Goal: Complete application form

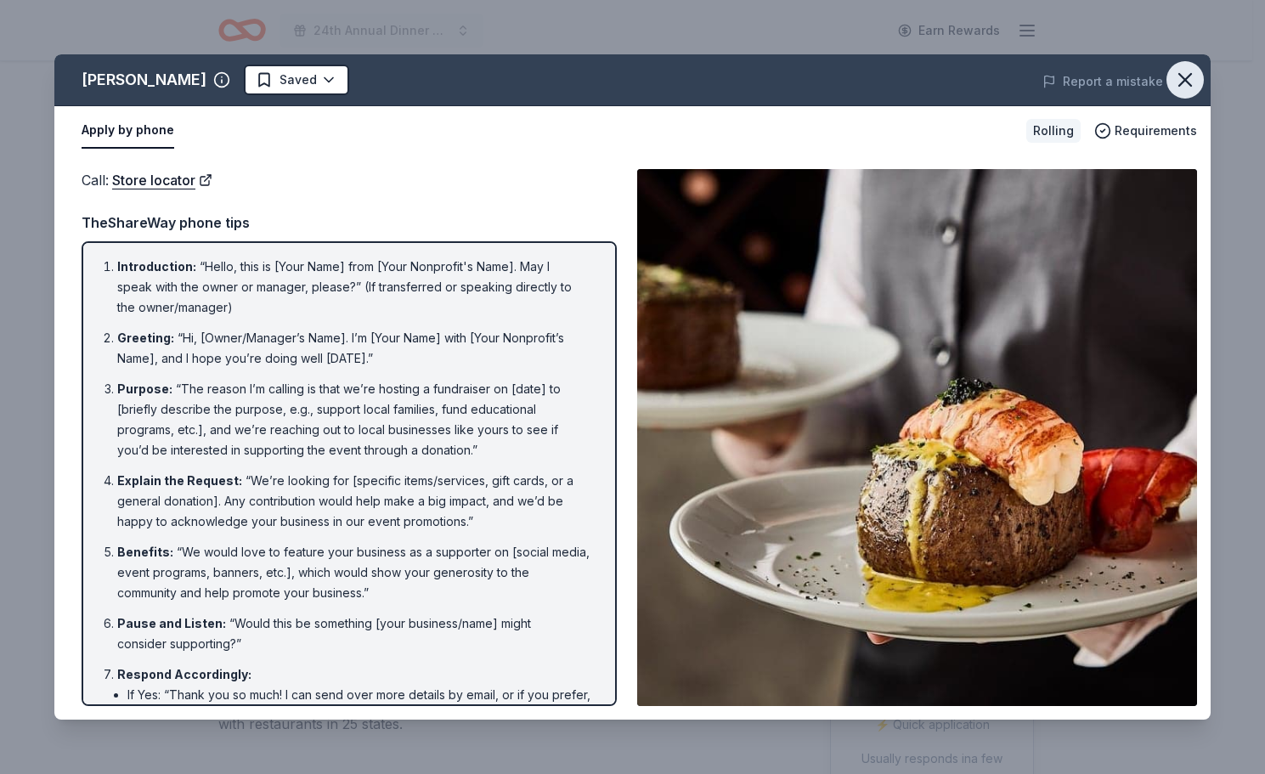
click at [1180, 82] on icon "button" at bounding box center [1185, 80] width 24 height 24
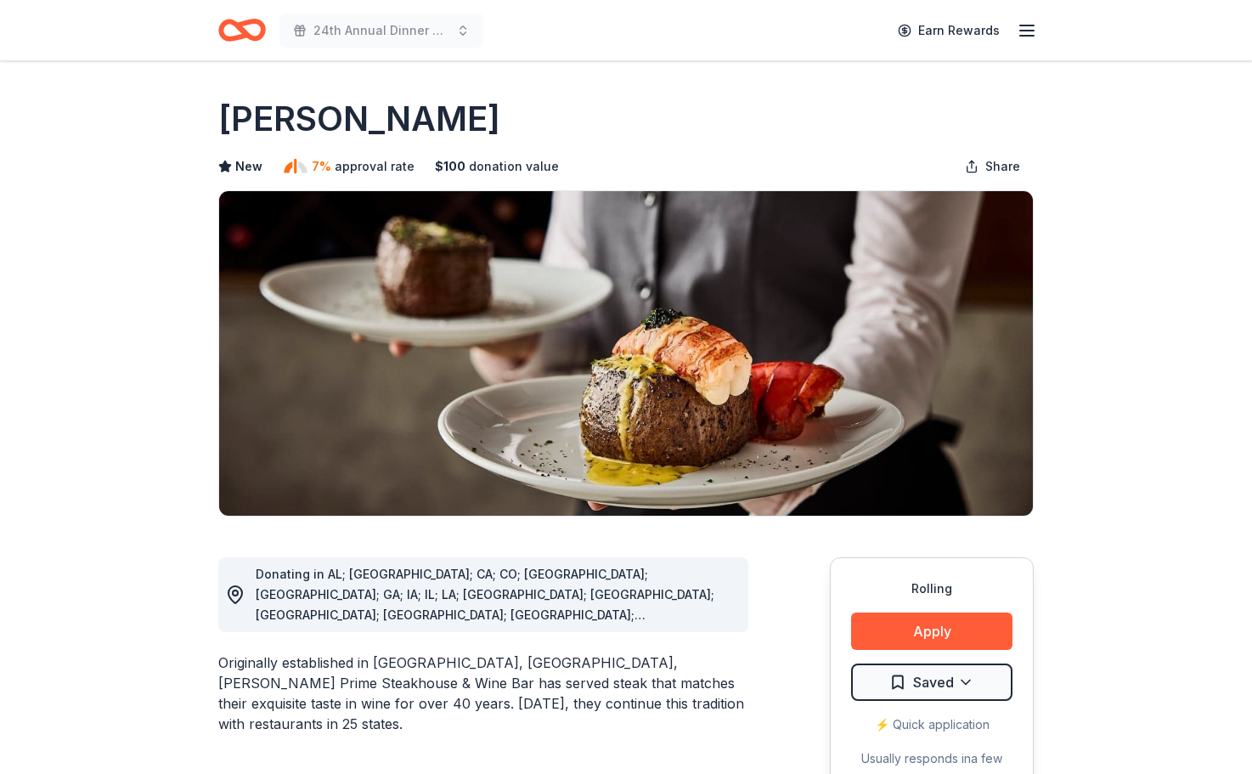
click at [245, 34] on icon "Home" at bounding box center [250, 29] width 26 height 17
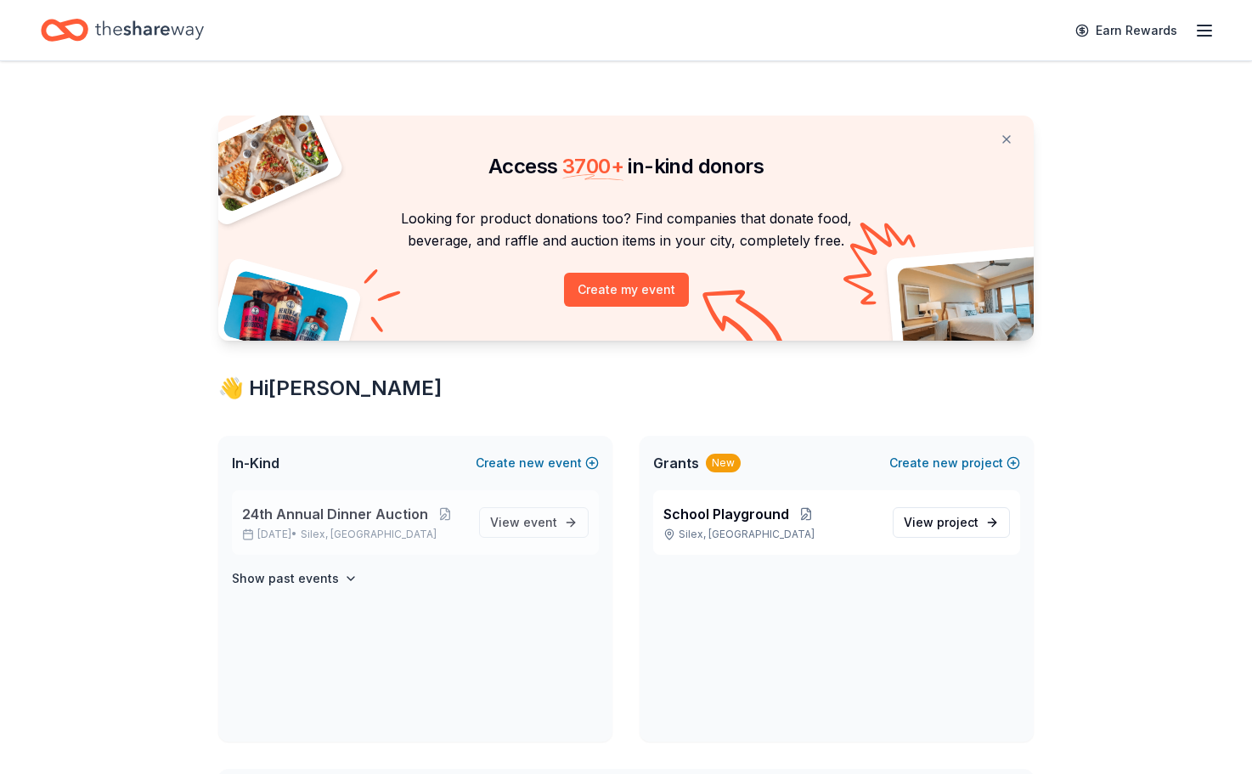
click at [381, 522] on span "24th Annual Dinner Auction" at bounding box center [335, 514] width 186 height 20
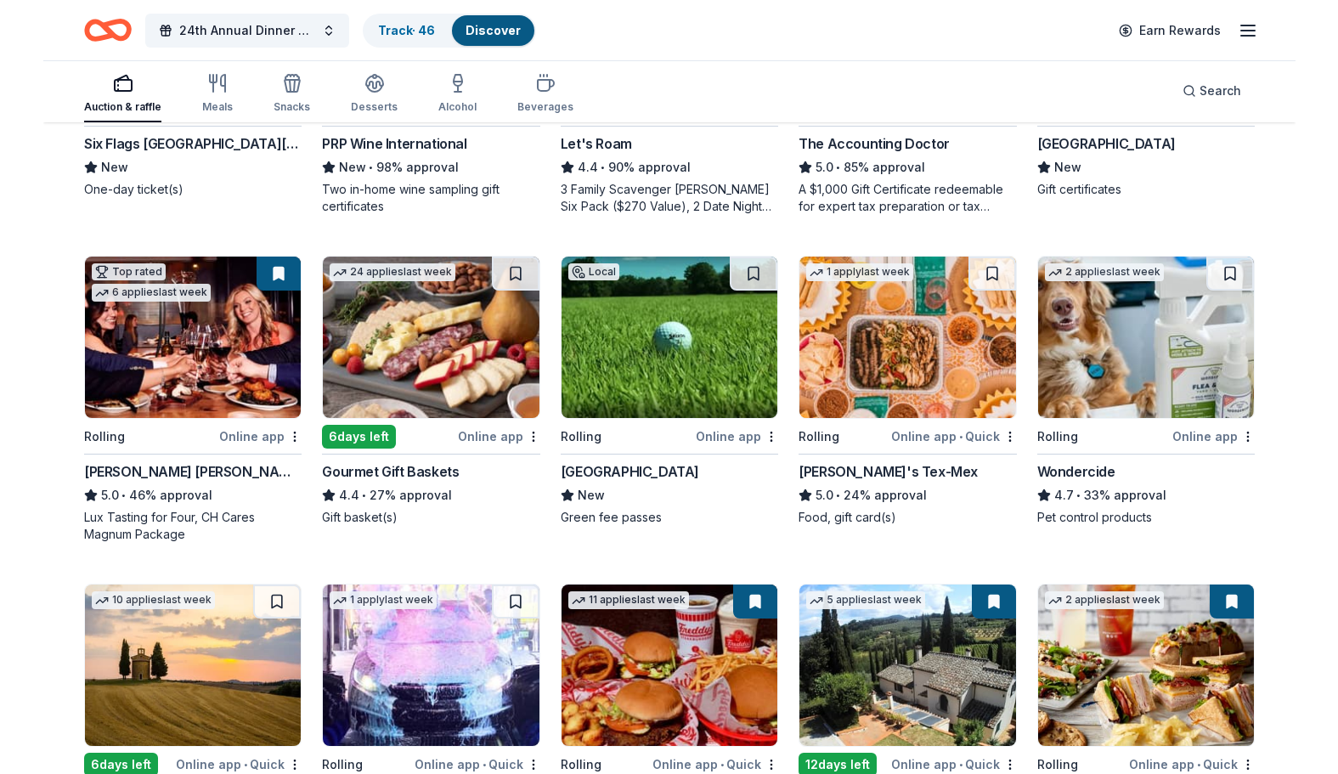
scroll to position [396, 0]
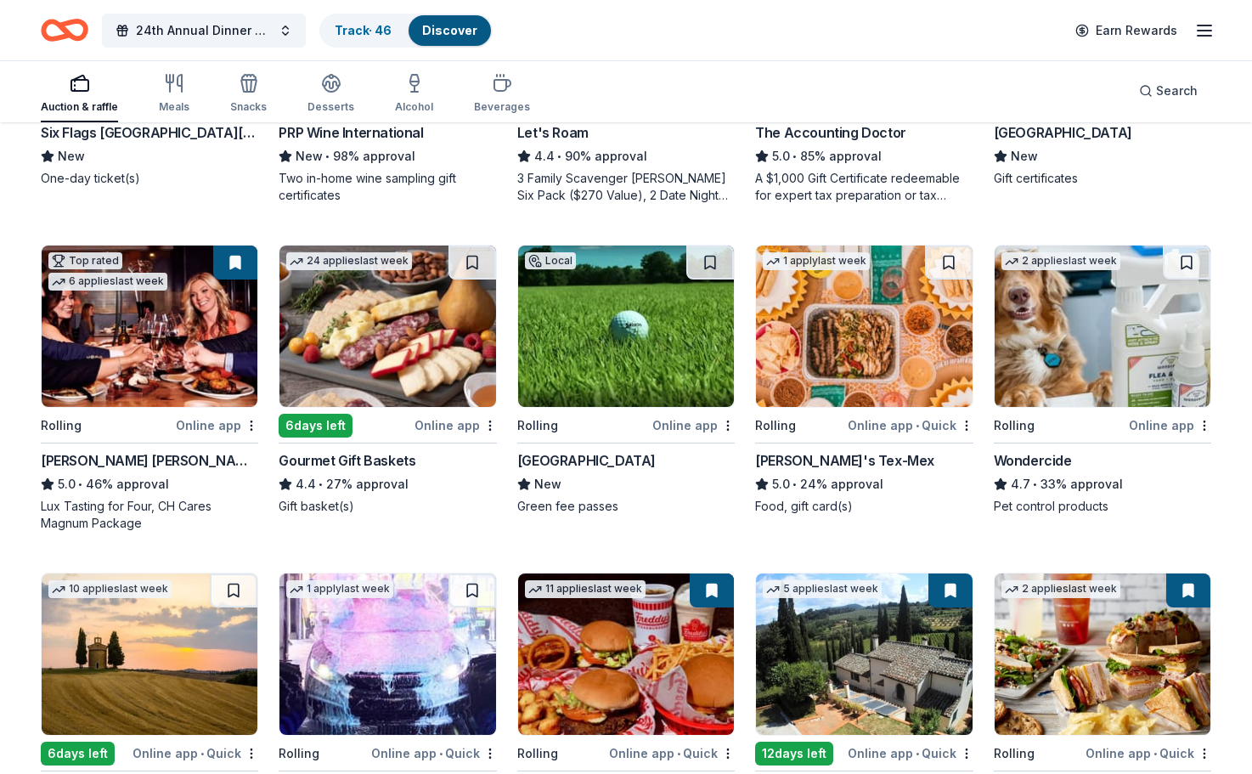
click at [218, 426] on div "Online app" at bounding box center [217, 424] width 82 height 21
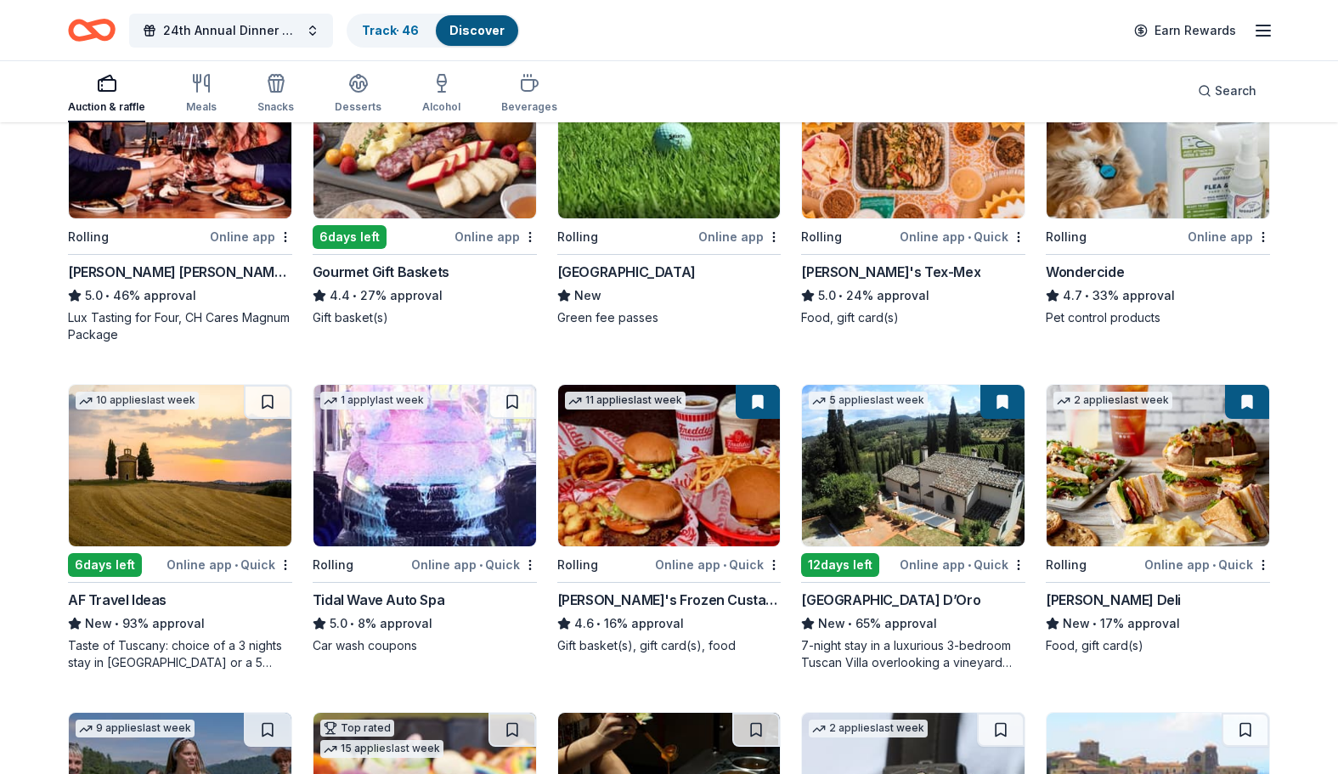
scroll to position [758, 0]
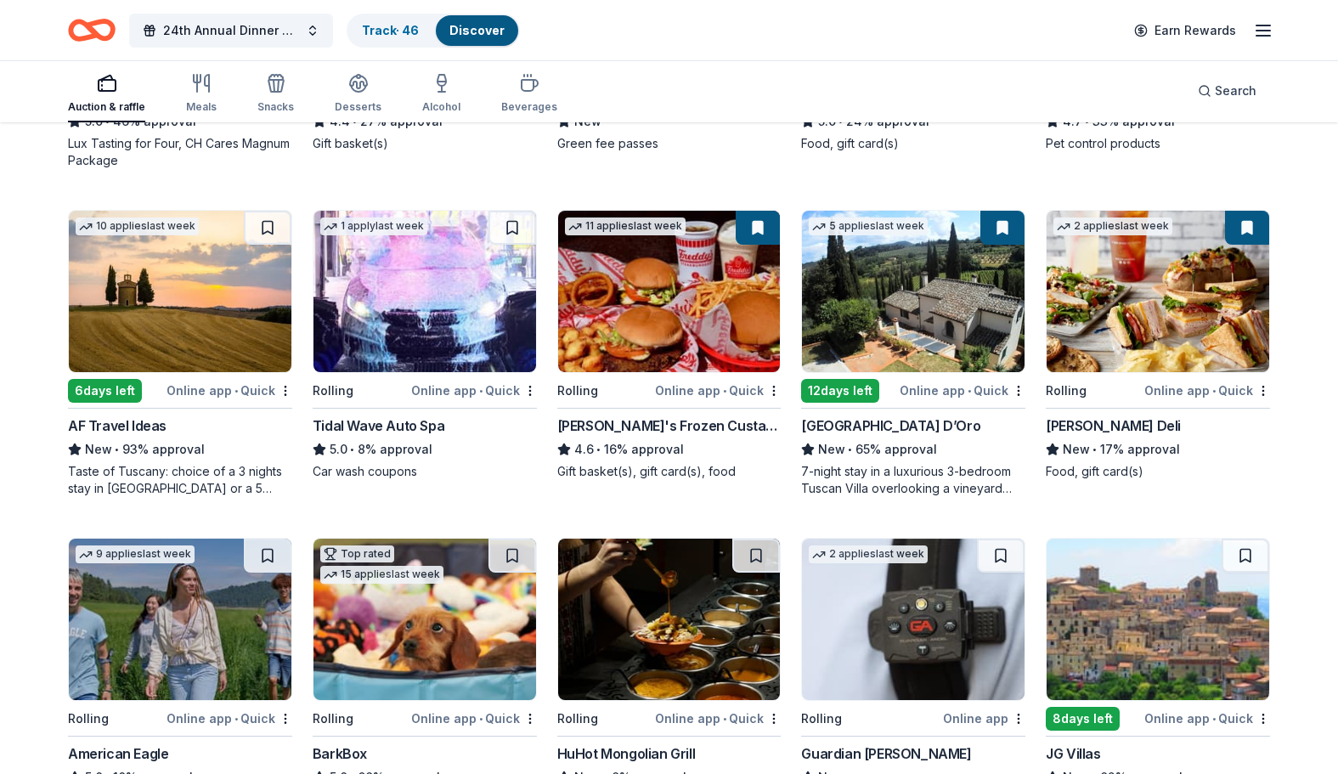
click at [1204, 388] on div "Online app • Quick" at bounding box center [1207, 390] width 126 height 21
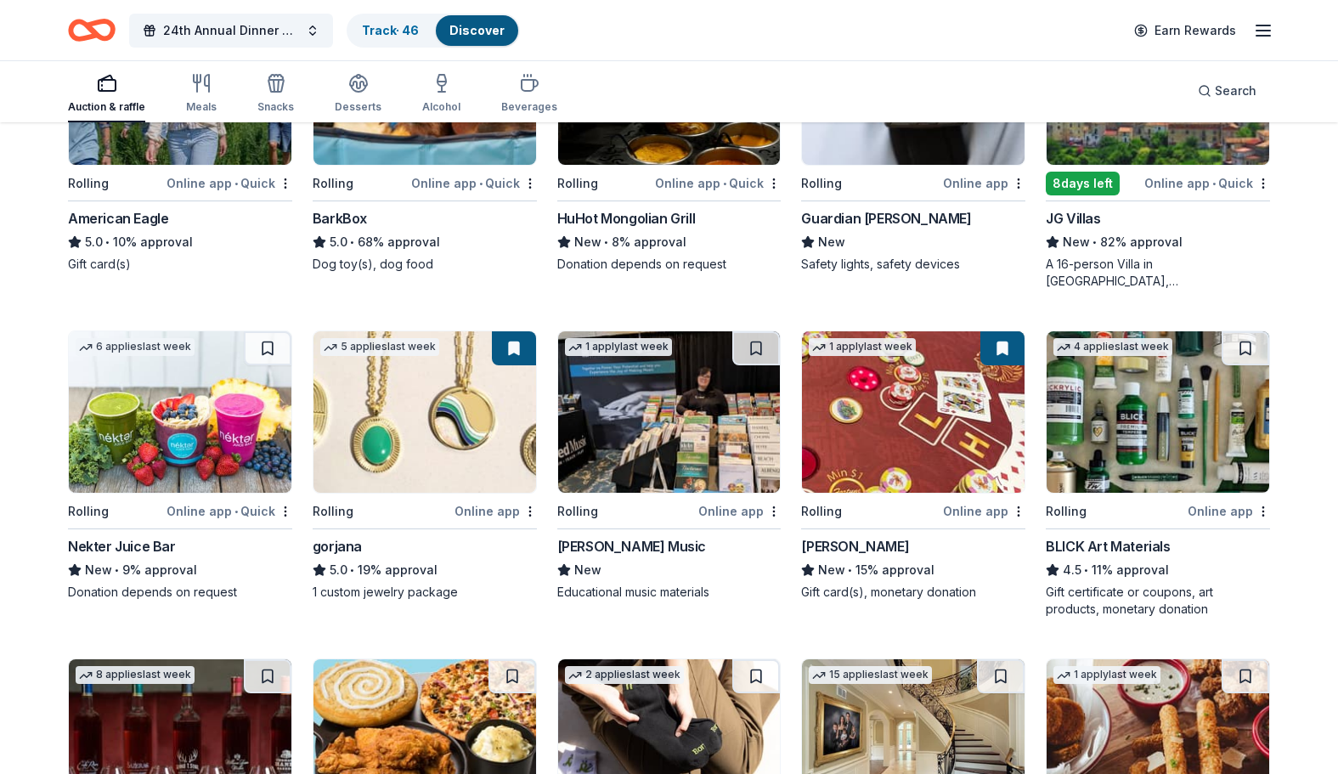
scroll to position [1469, 0]
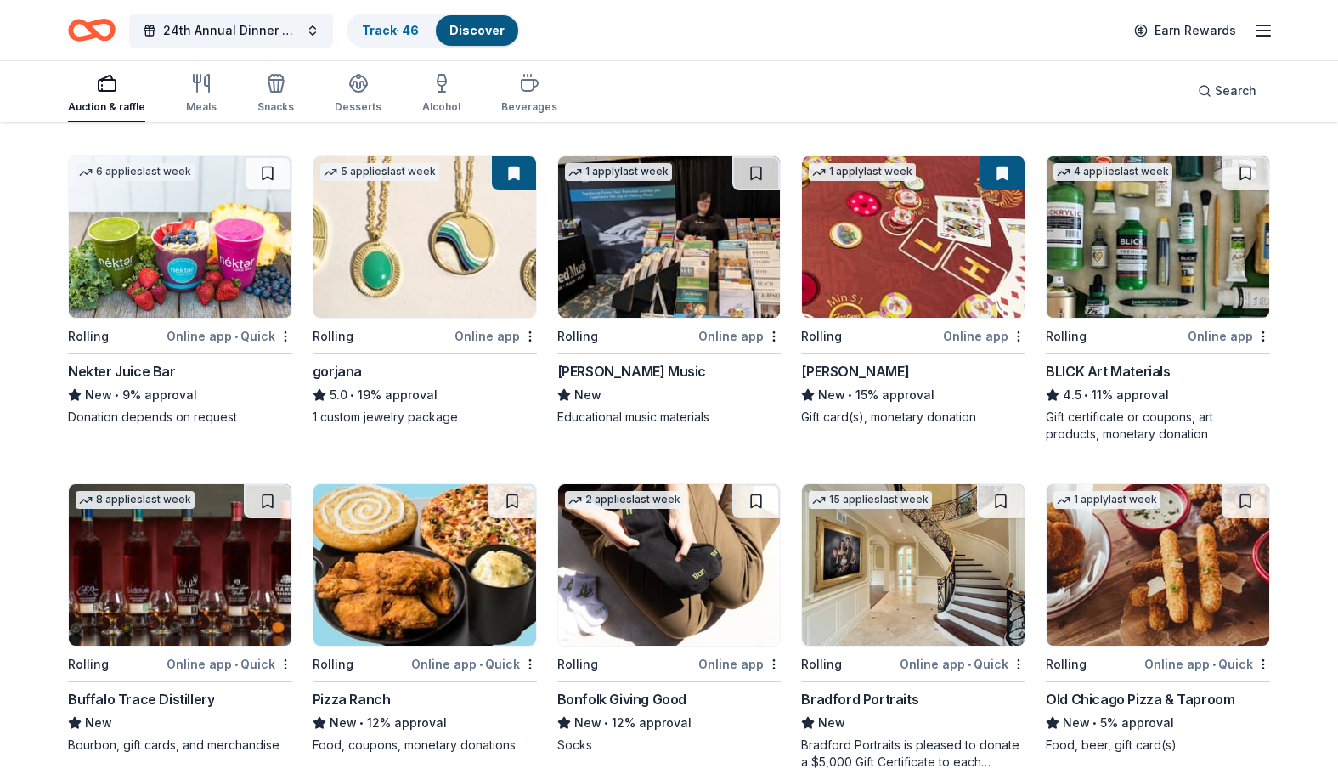
drag, startPoint x: 297, startPoint y: 363, endPoint x: 335, endPoint y: 369, distance: 38.7
click at [335, 368] on div "Local Rolling Online app Six Flags St. Louis New One-day ticket(s) 13 applies l…" at bounding box center [669, 135] width 1202 height 2582
click at [334, 370] on div "gorjana" at bounding box center [337, 371] width 49 height 20
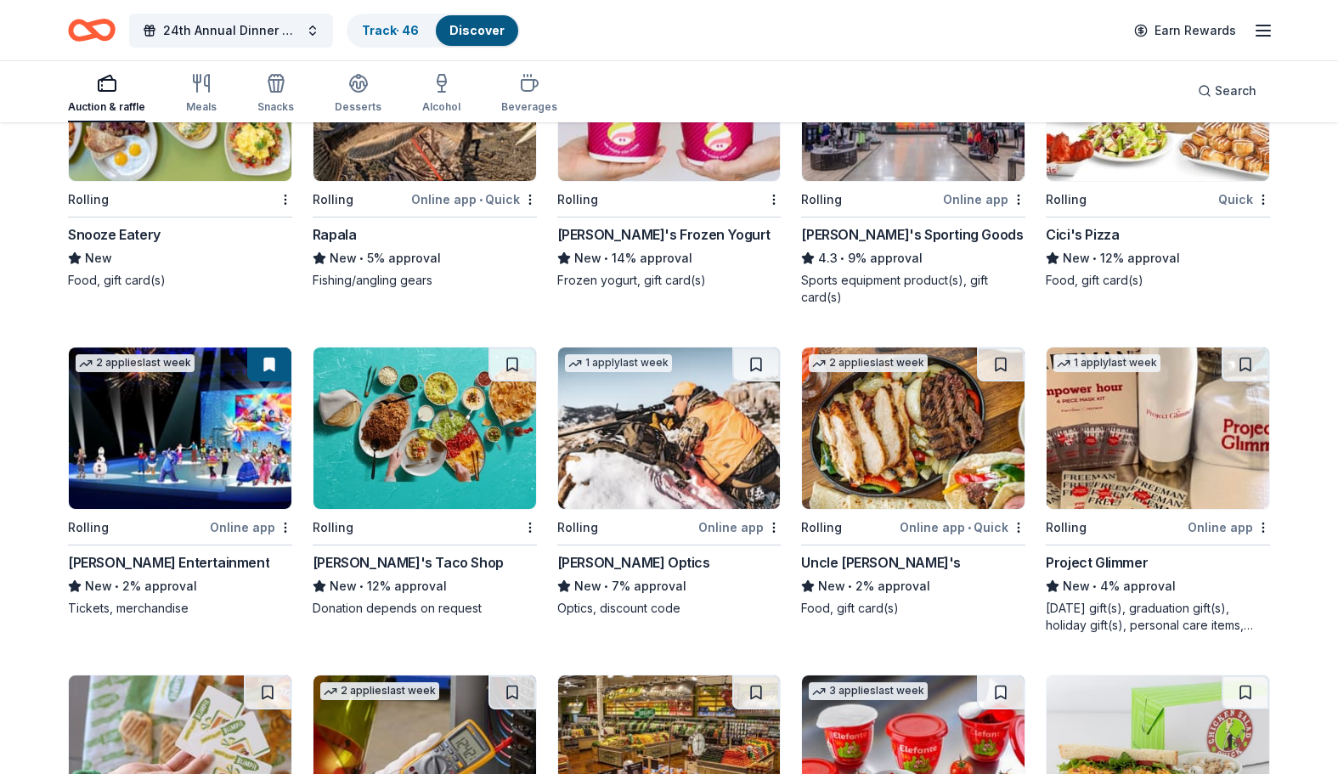
scroll to position [3256, 0]
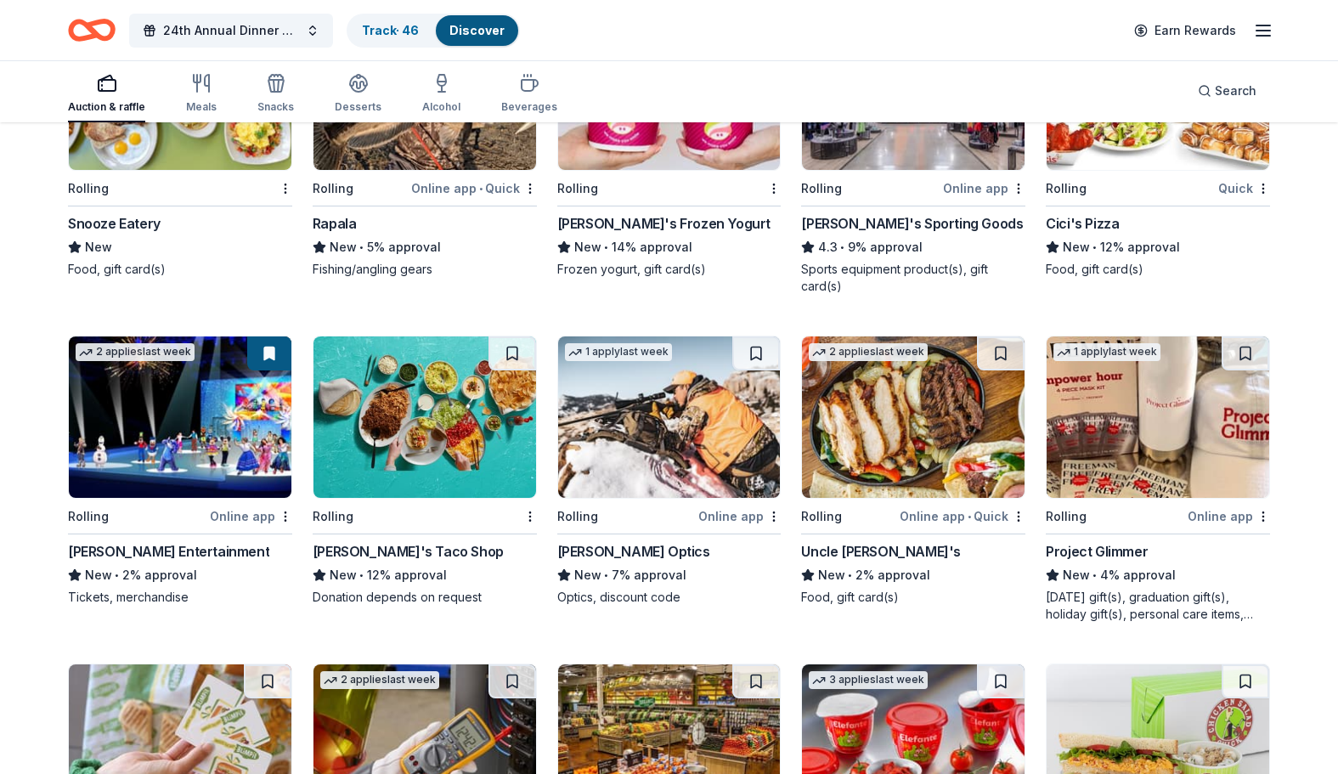
click at [171, 558] on div "[PERSON_NAME] Entertainment" at bounding box center [168, 551] width 201 height 20
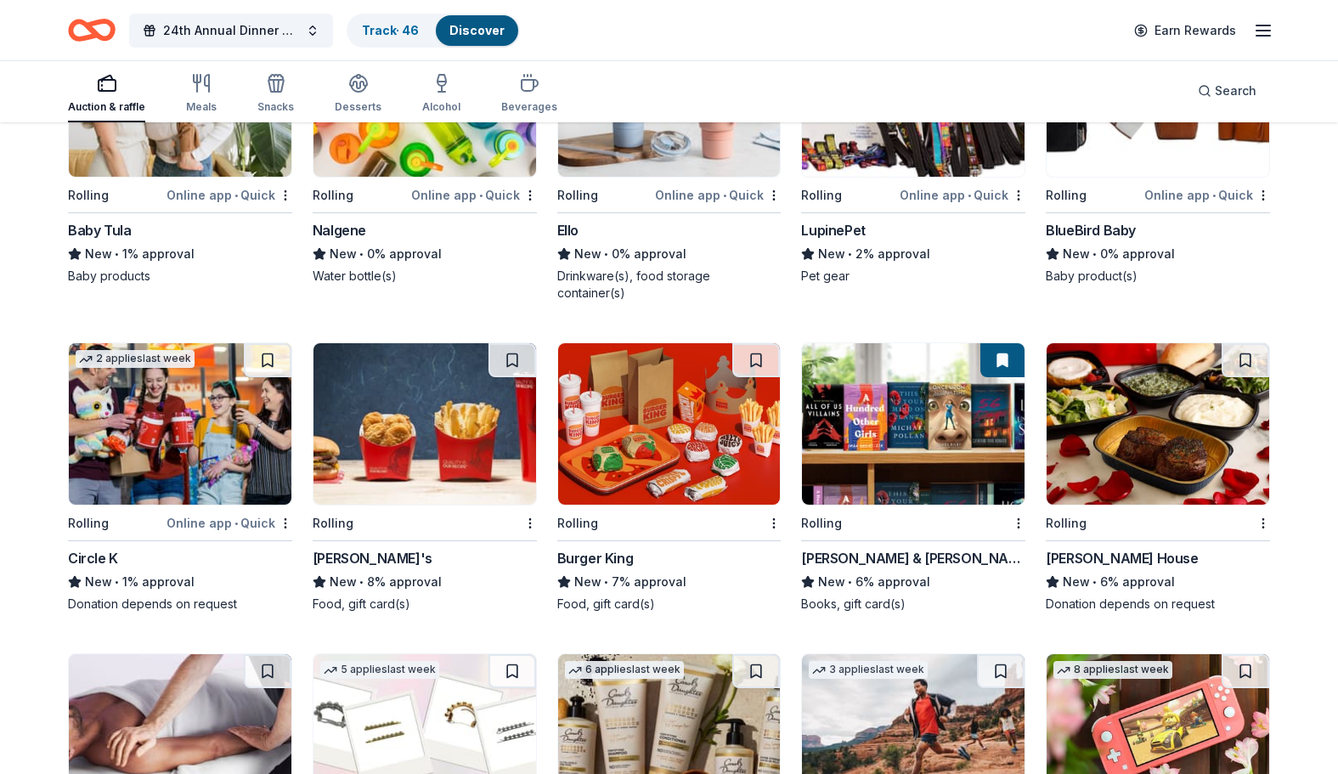
scroll to position [6929, 0]
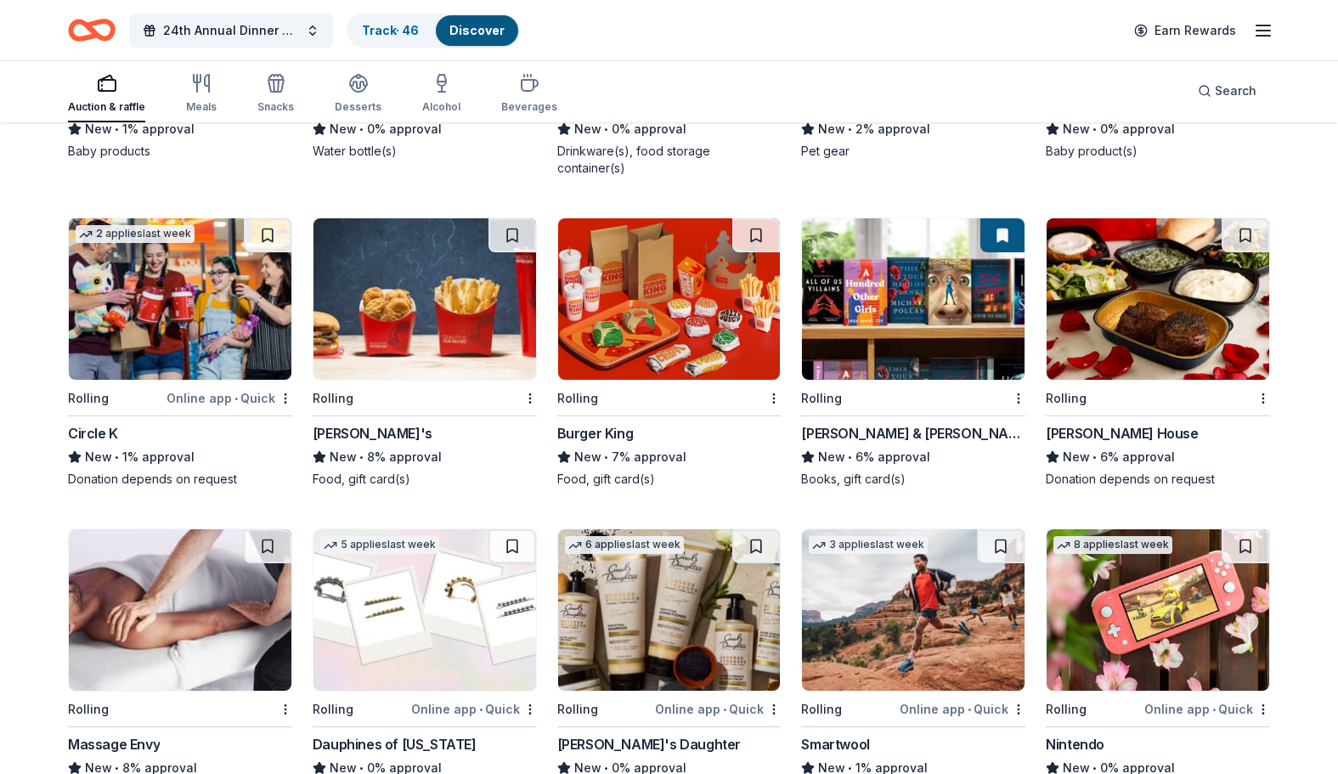
click at [871, 451] on div "Barnes & Noble New • 6% approval Books, gift card(s)" at bounding box center [913, 455] width 224 height 65
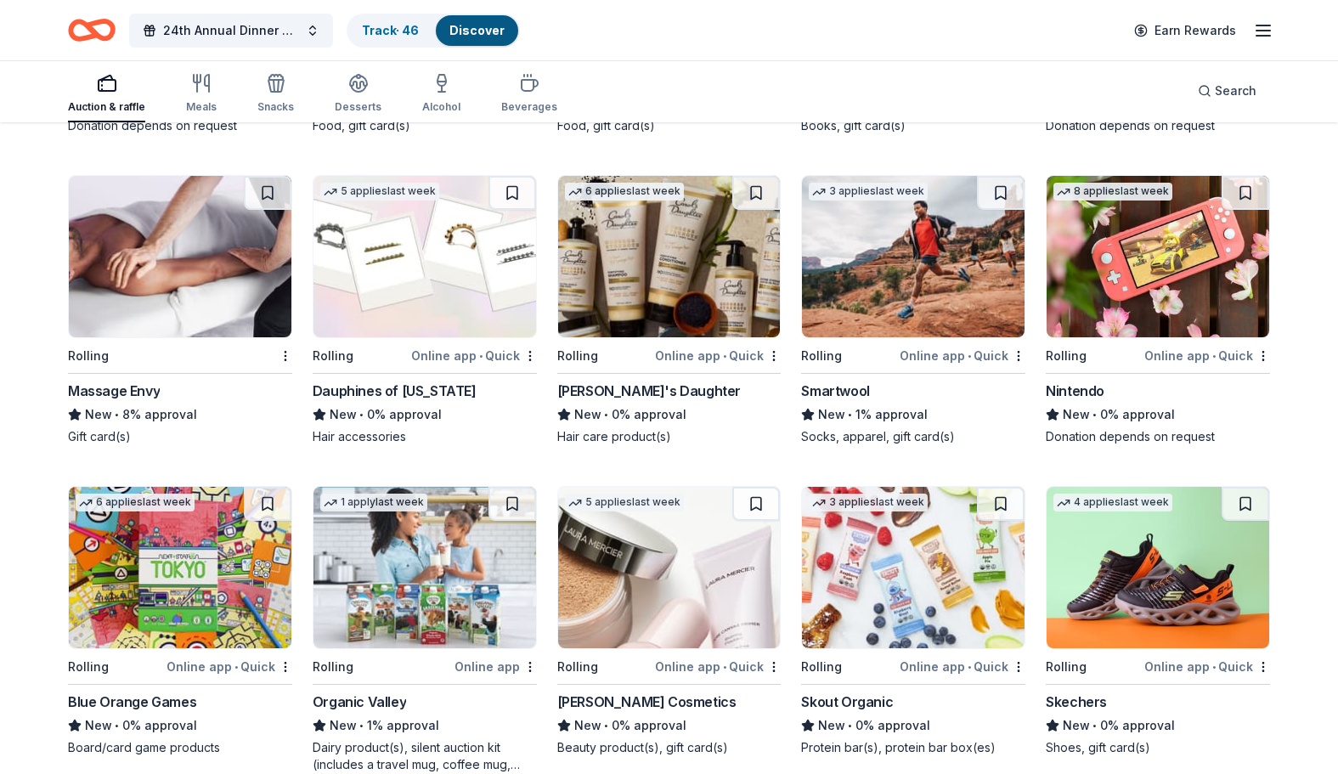
scroll to position [7293, 0]
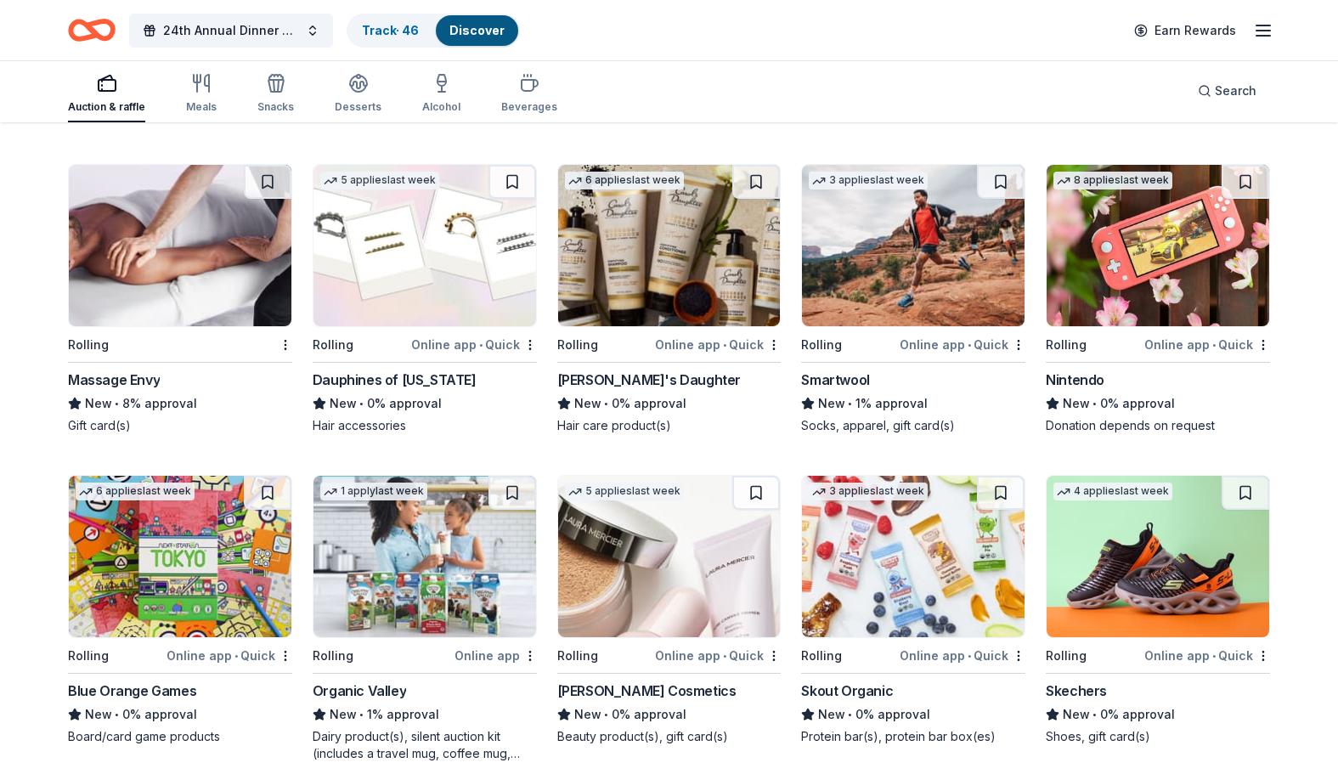
click at [125, 369] on div "Massage Envy" at bounding box center [114, 379] width 92 height 20
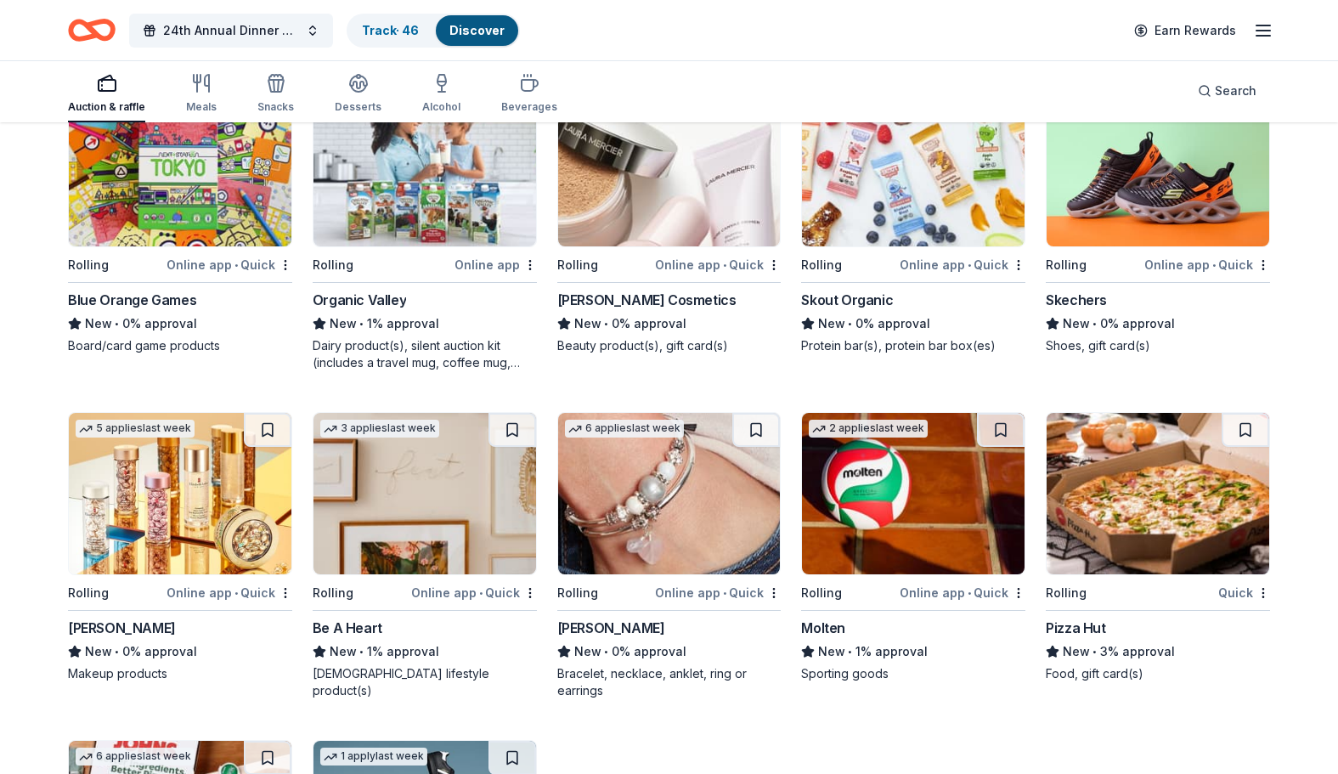
scroll to position [7840, 0]
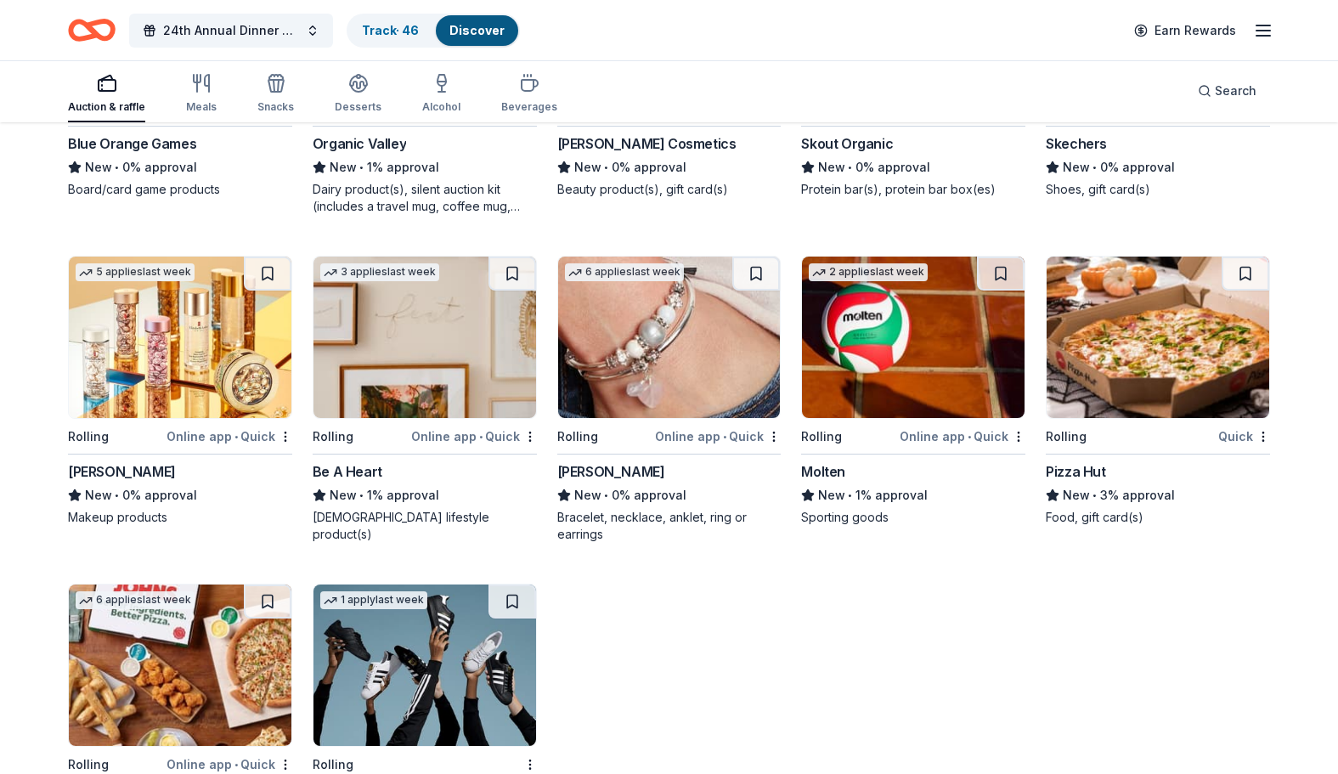
click at [354, 461] on div "Be A Heart" at bounding box center [348, 471] width 70 height 20
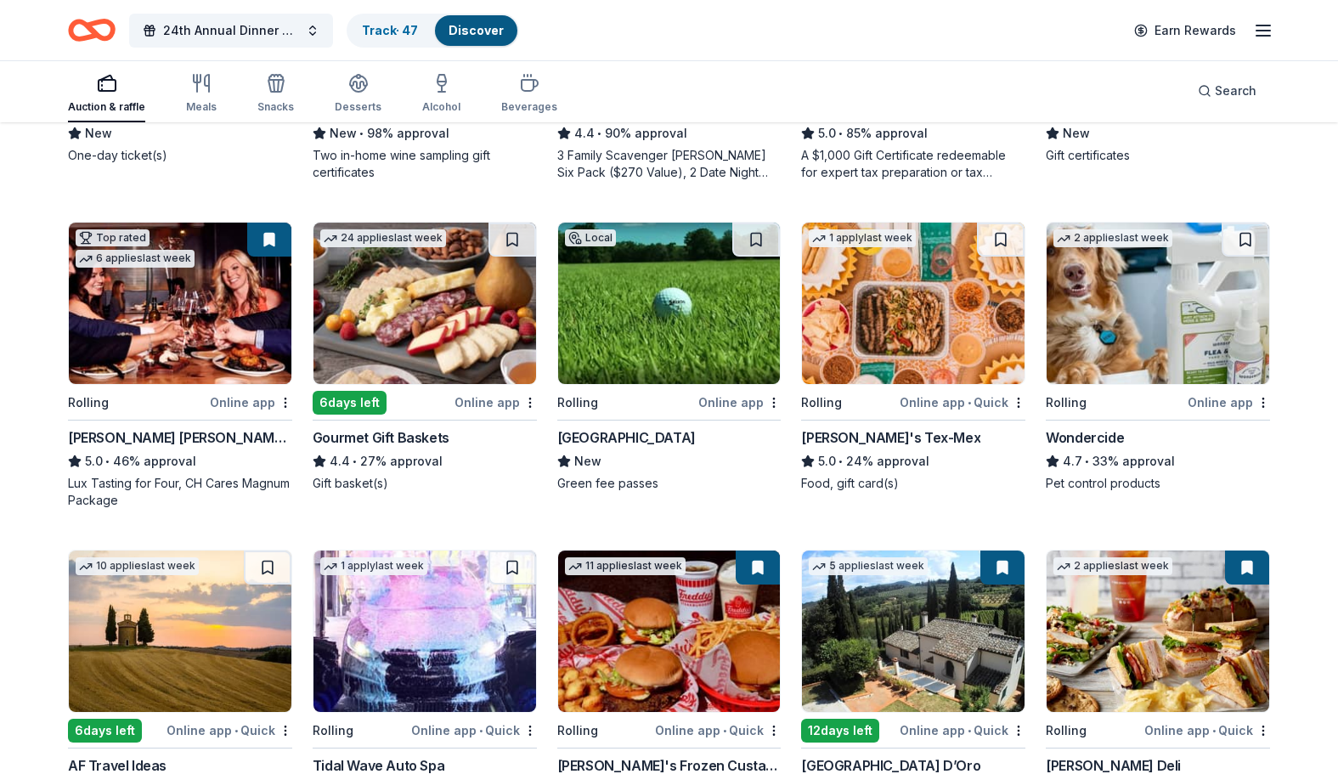
scroll to position [0, 0]
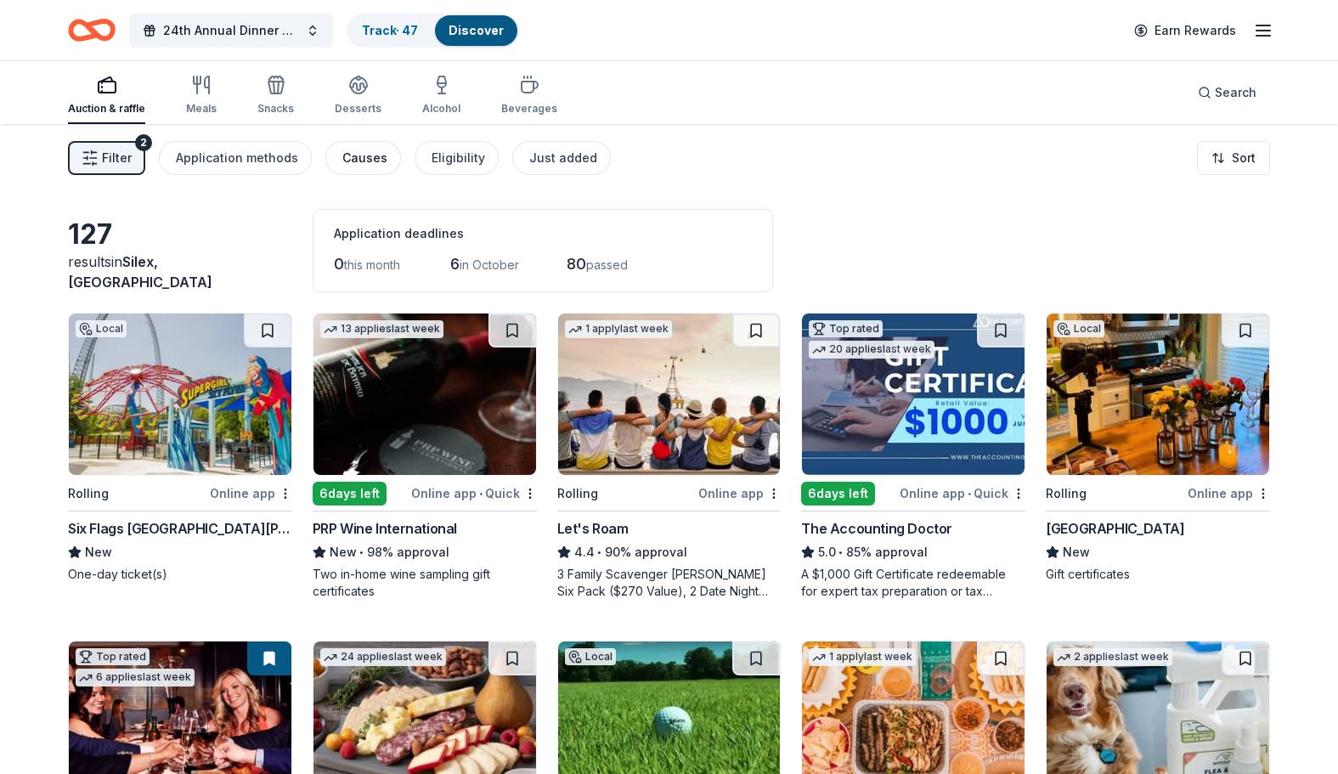
click at [365, 153] on div "Causes" at bounding box center [364, 158] width 45 height 20
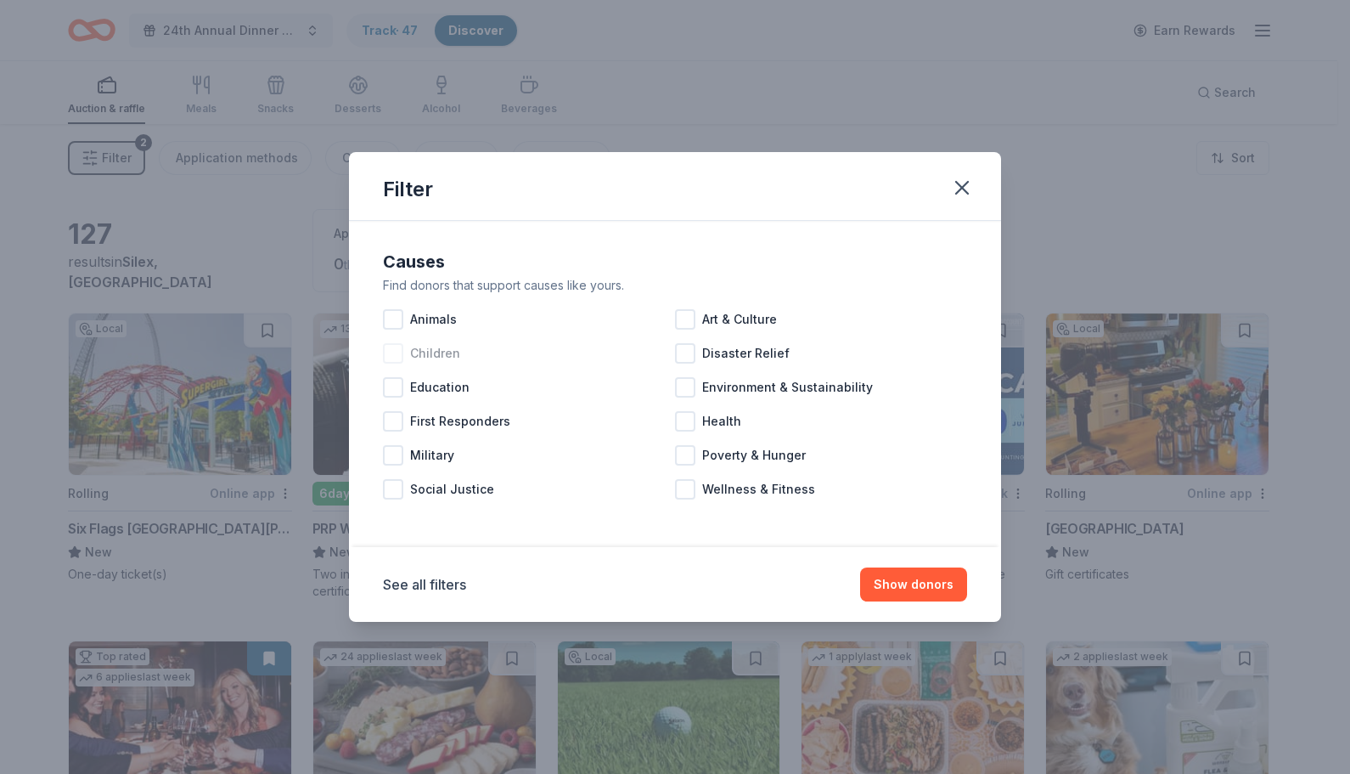
click at [399, 349] on div at bounding box center [393, 353] width 20 height 20
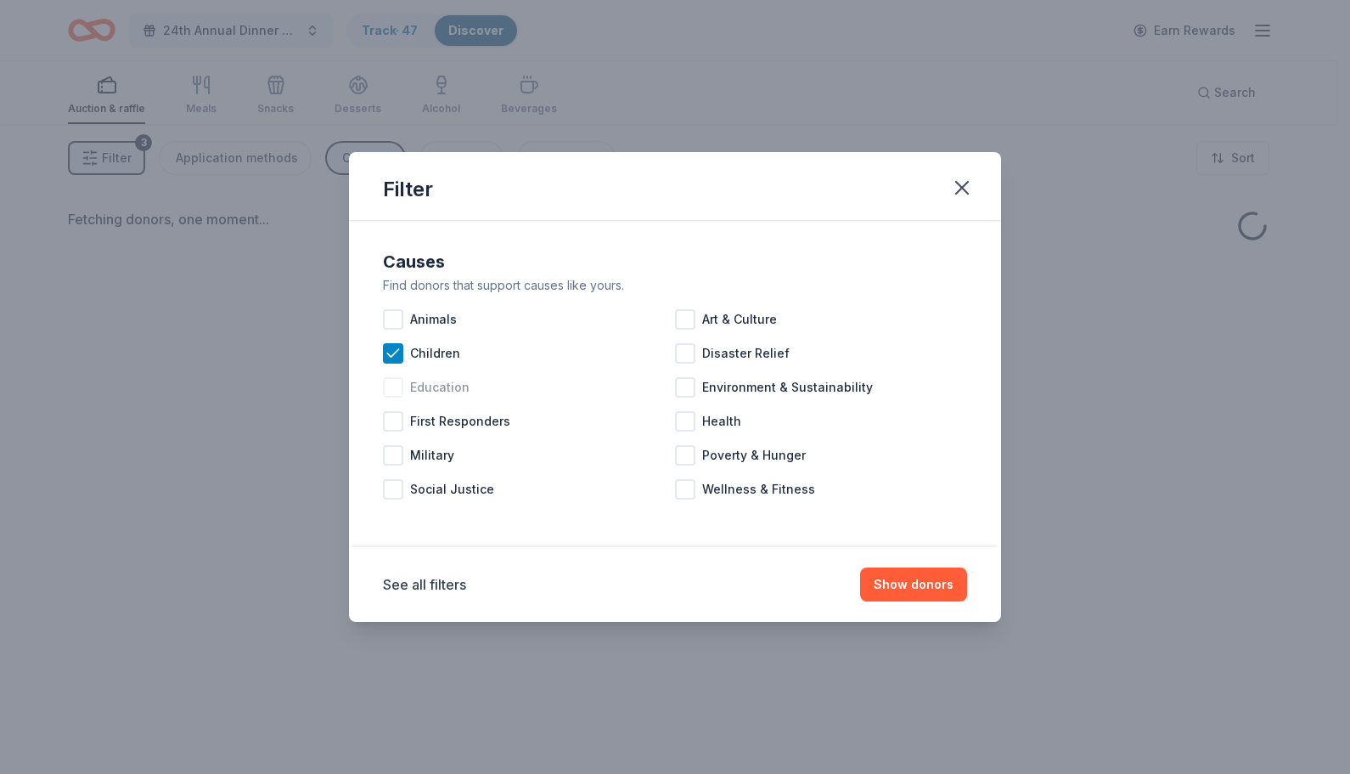
click at [398, 382] on div at bounding box center [393, 387] width 20 height 20
click at [916, 595] on button "Show donors" at bounding box center [913, 584] width 107 height 34
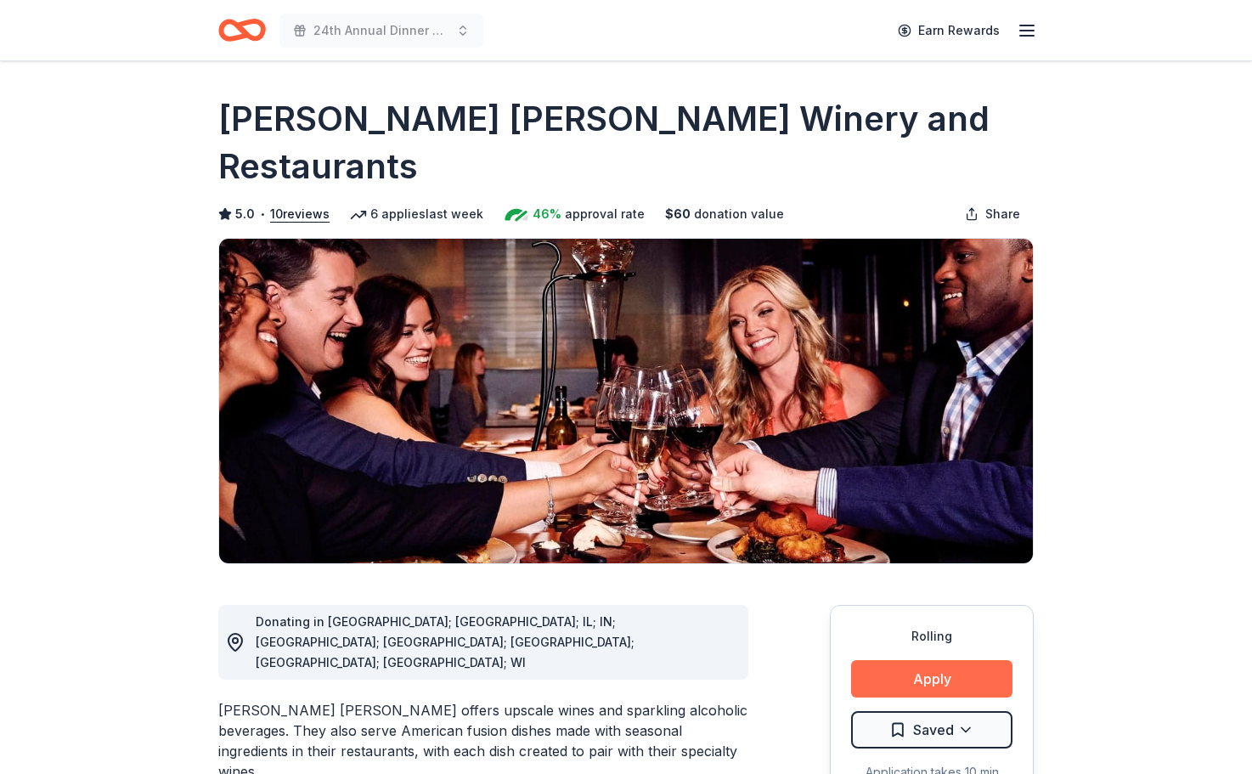
click at [926, 660] on button "Apply" at bounding box center [931, 678] width 161 height 37
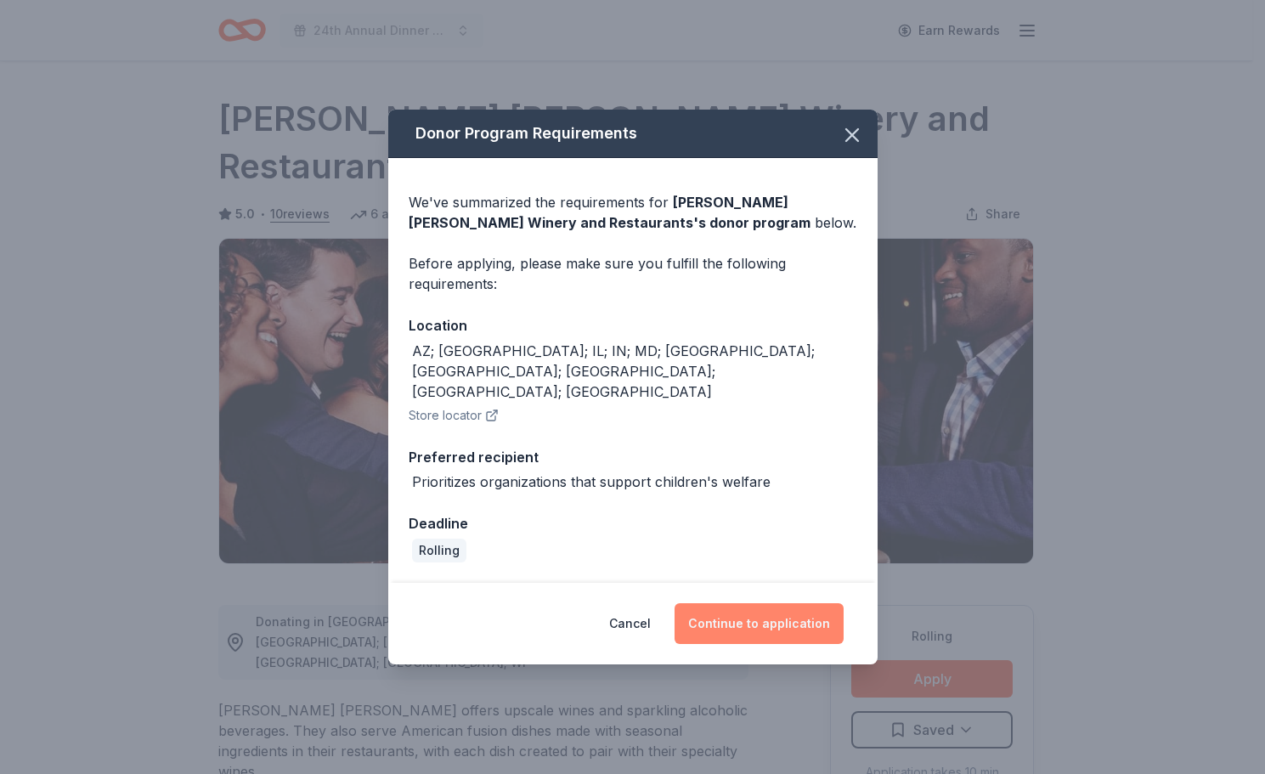
click at [786, 617] on button "Continue to application" at bounding box center [758, 623] width 169 height 41
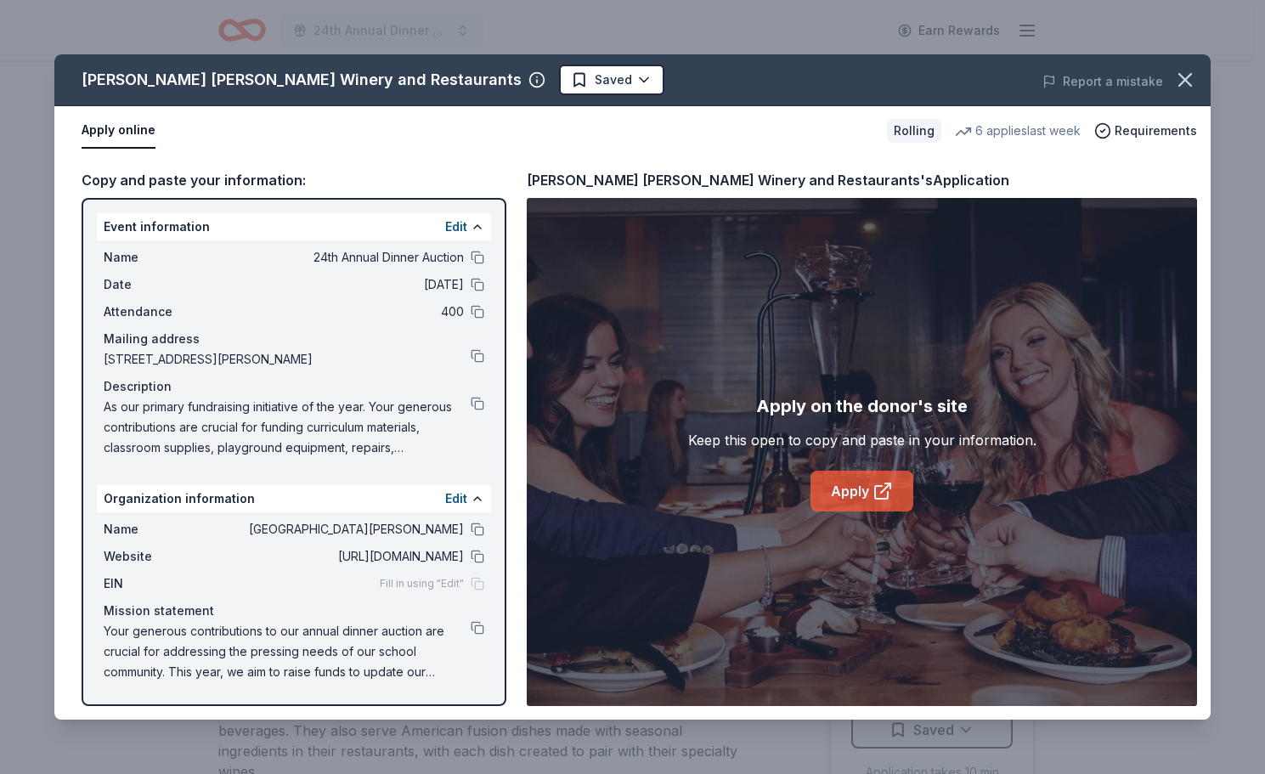
click at [851, 498] on link "Apply" at bounding box center [861, 491] width 103 height 41
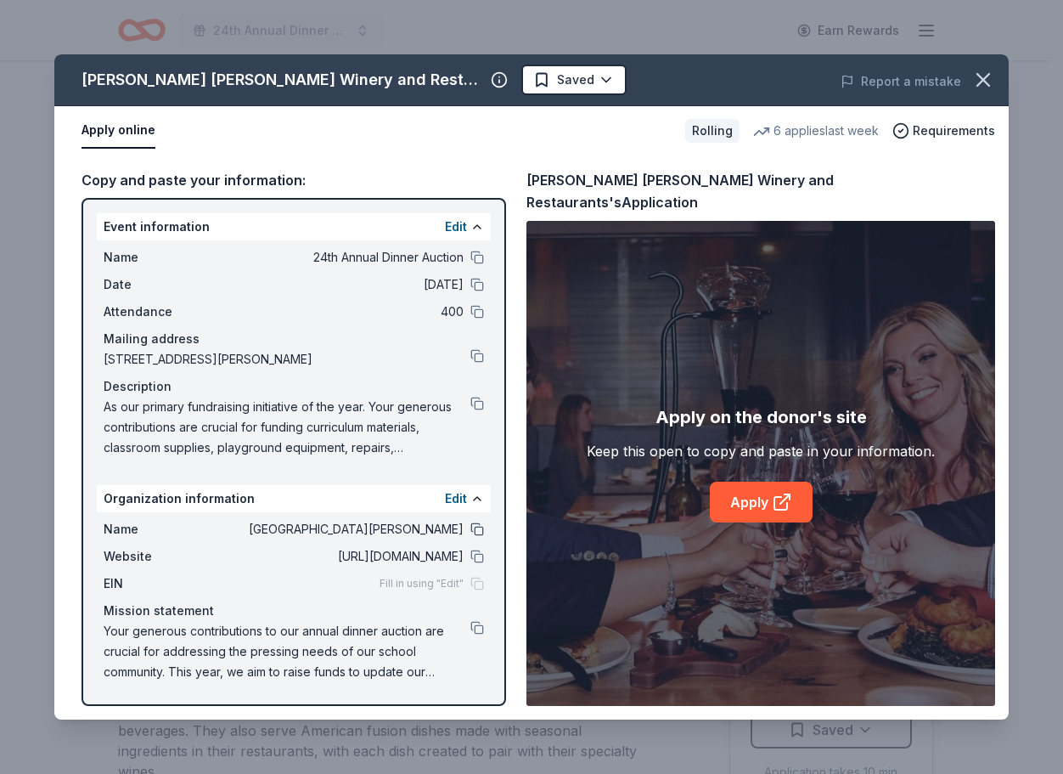
click at [476, 533] on button at bounding box center [478, 529] width 14 height 14
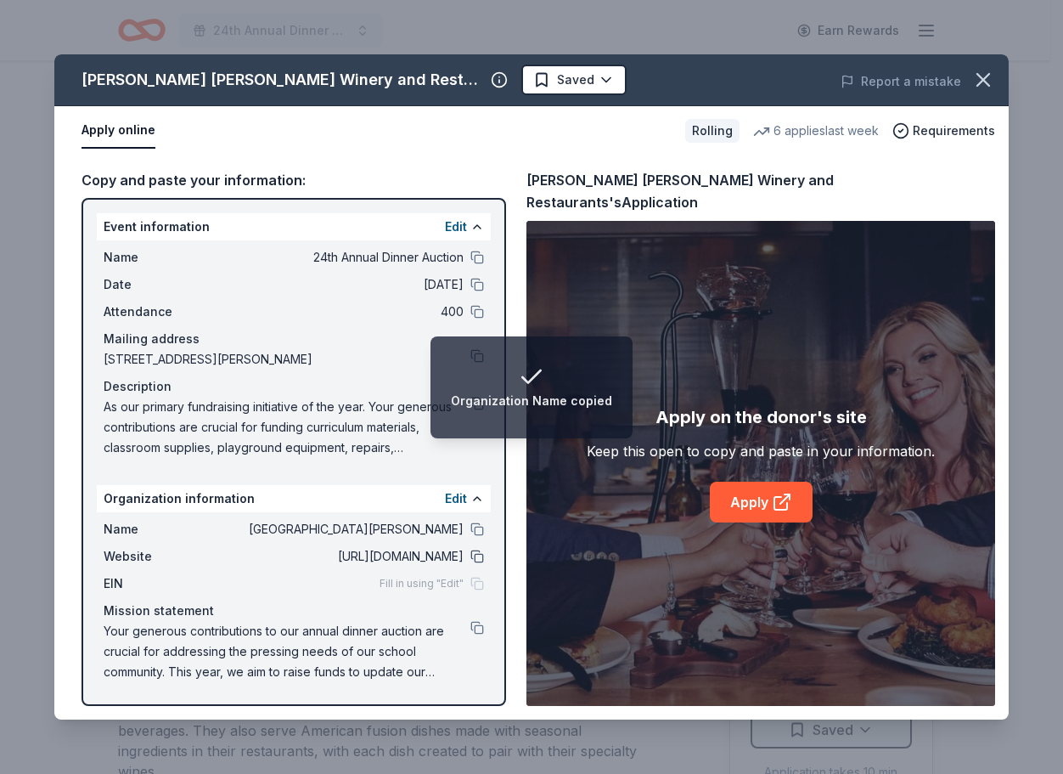
click at [477, 559] on button at bounding box center [478, 557] width 14 height 14
click at [317, 435] on span "As our primary fundraising initiative of the year. Your generous contributions …" at bounding box center [287, 427] width 367 height 61
click at [475, 405] on div "Organization Website copied" at bounding box center [531, 401] width 175 height 20
click at [206, 395] on div "Description" at bounding box center [294, 386] width 381 height 20
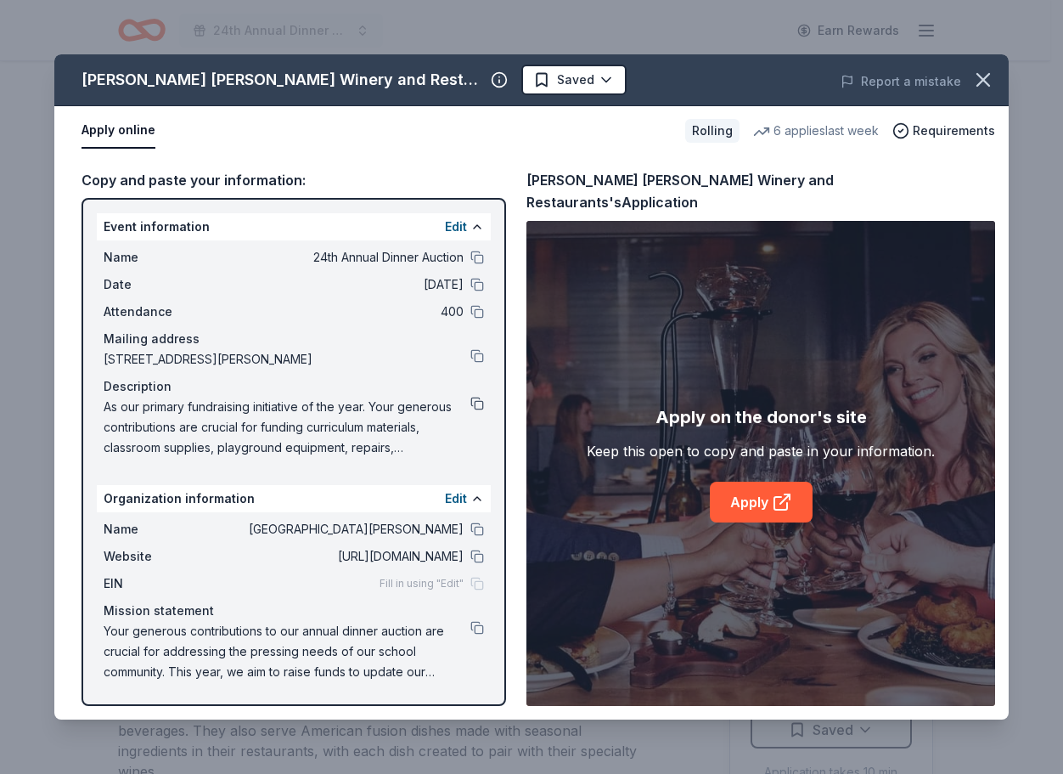
click at [481, 405] on button at bounding box center [478, 404] width 14 height 14
click at [475, 582] on div "Fill in using "Edit"" at bounding box center [432, 584] width 104 height 14
click at [427, 586] on span "Fill in using "Edit"" at bounding box center [422, 584] width 84 height 14
click at [402, 584] on span "Fill in using "Edit"" at bounding box center [422, 584] width 84 height 14
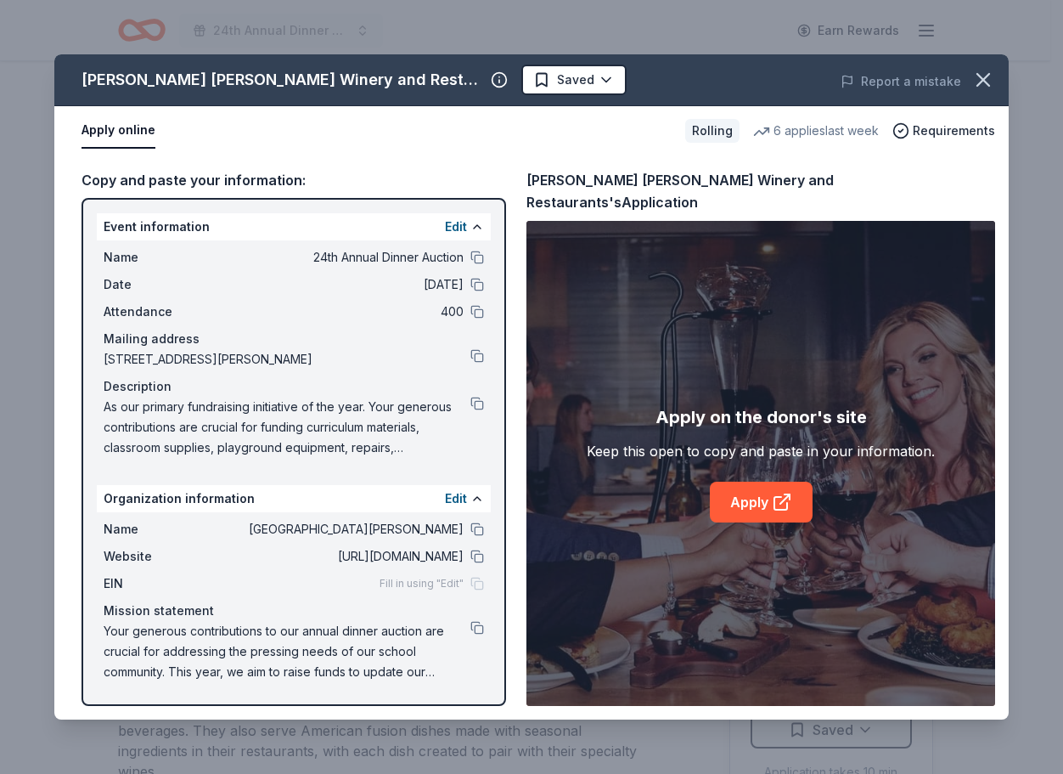
click at [123, 600] on div "Name St. Alphonsus School Website https://event.auctria.com/a4b573b9-537d-4d70-…" at bounding box center [294, 600] width 394 height 177
click at [454, 498] on button "Edit" at bounding box center [456, 498] width 22 height 20
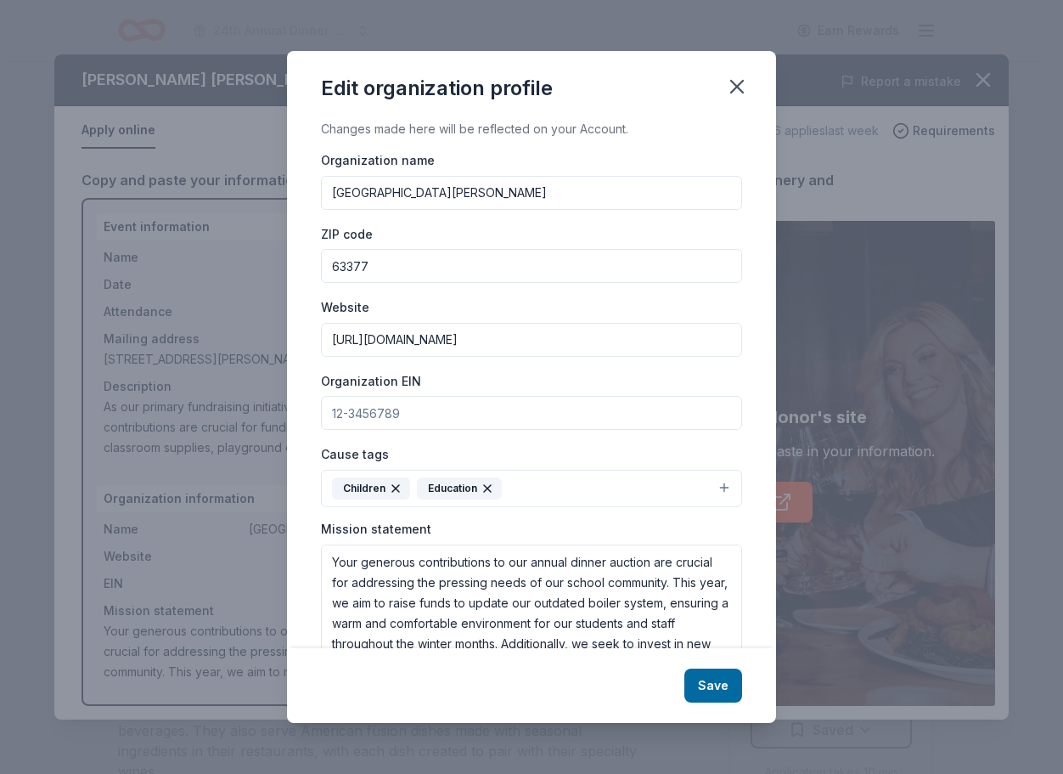
click at [427, 416] on input "Organization EIN" at bounding box center [531, 413] width 421 height 34
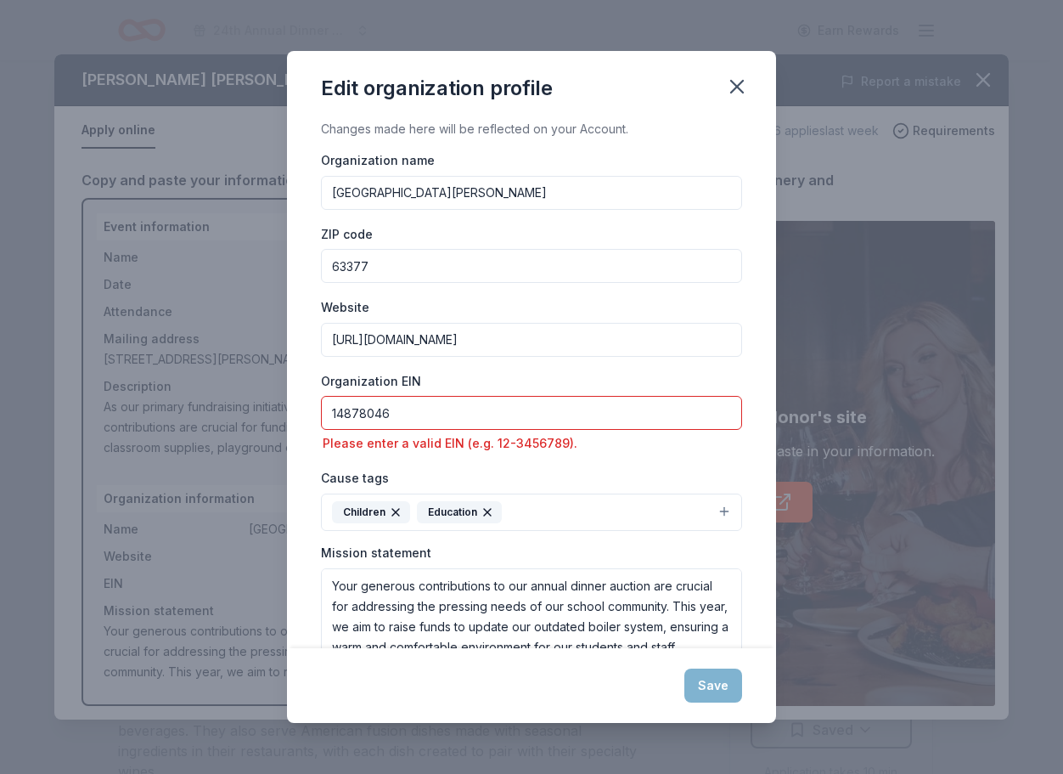
type input "14878046"
click at [661, 476] on div "Cause tags Children Education" at bounding box center [531, 499] width 421 height 64
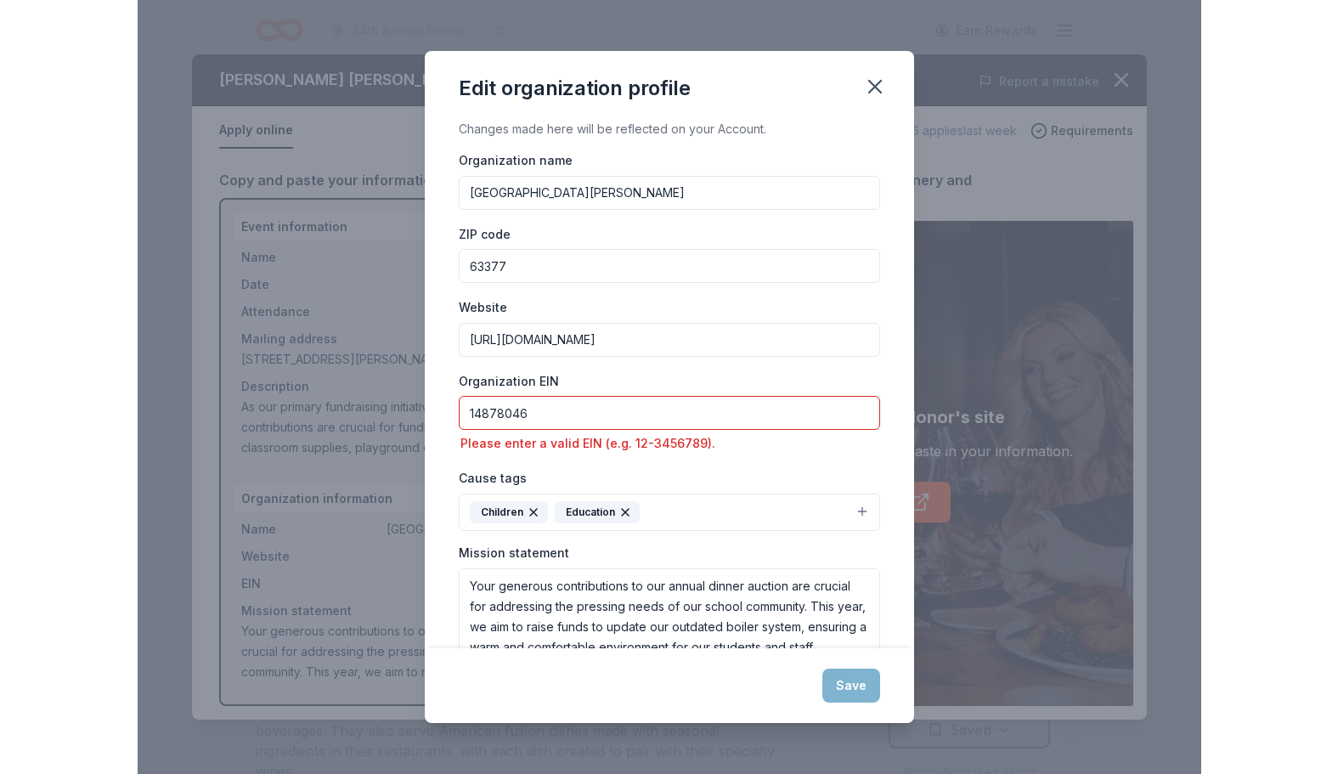
scroll to position [22, 0]
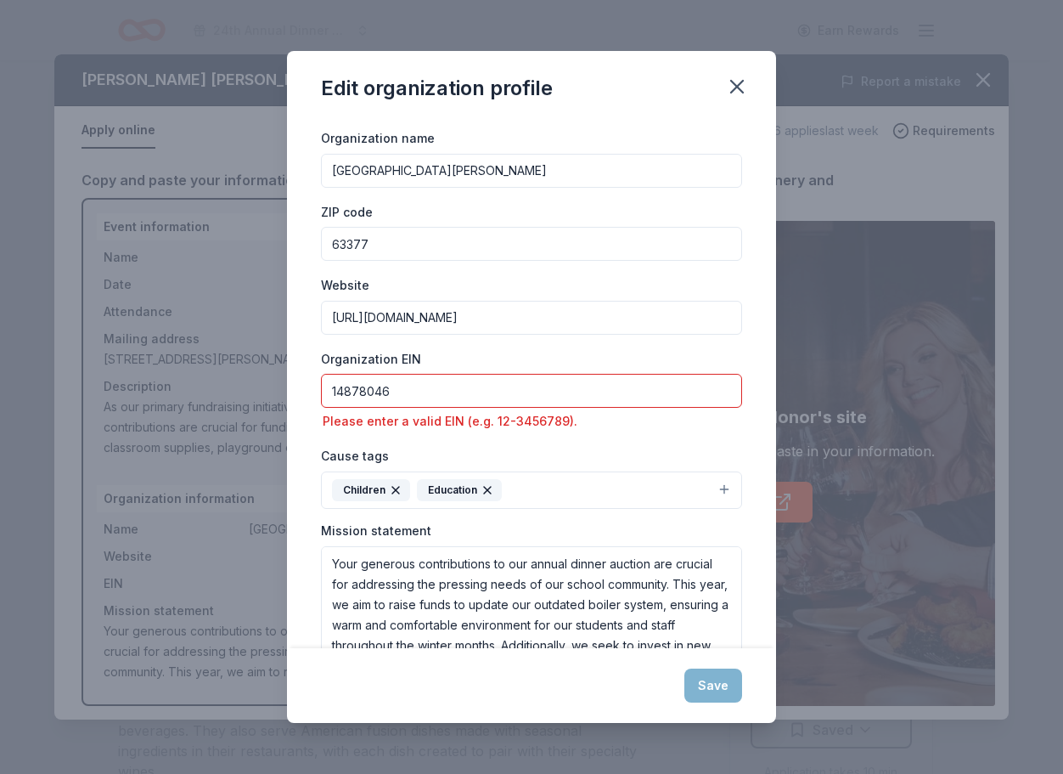
click at [442, 387] on input "14878046" at bounding box center [531, 391] width 421 height 34
click at [738, 80] on icon "button" at bounding box center [737, 87] width 24 height 24
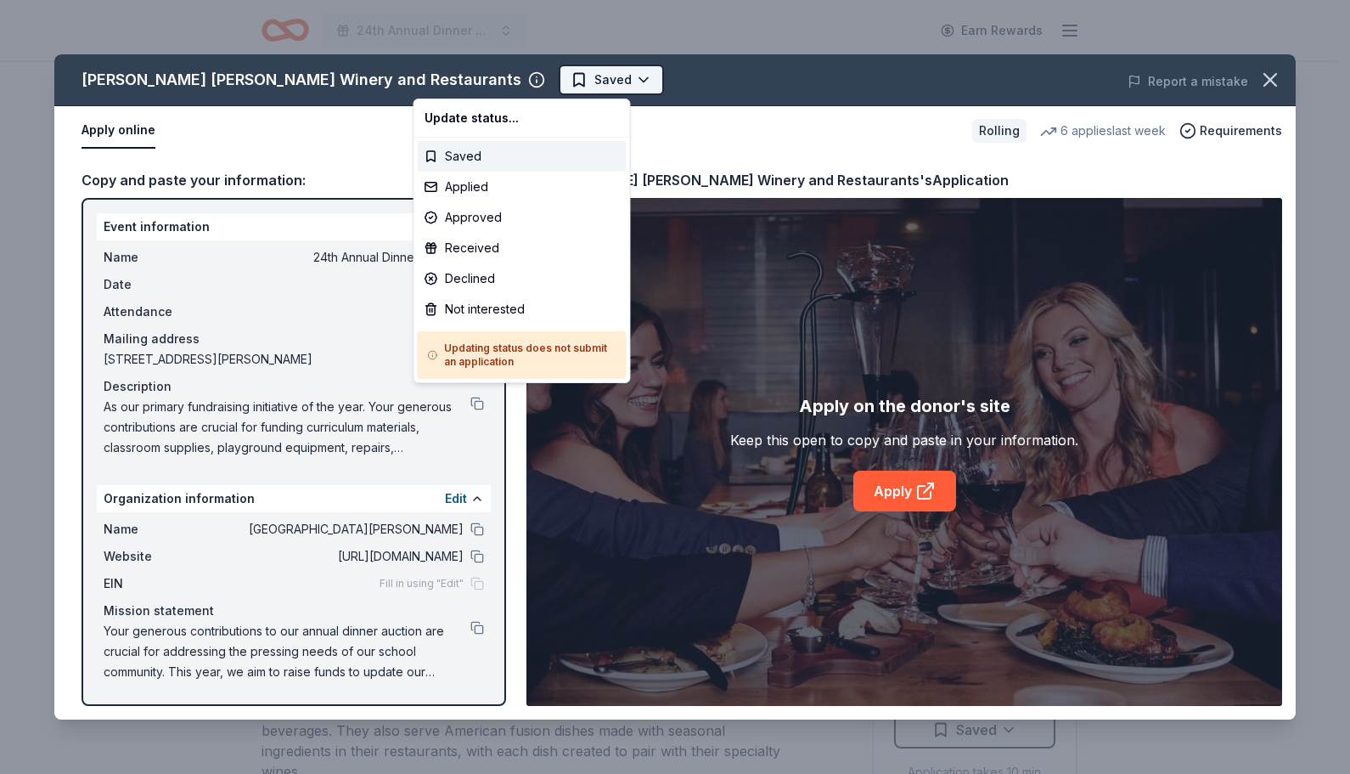
click at [489, 85] on html "24th Annual Dinner Auction Earn Rewards Rolling Share Cooper's Hawk Winery and …" at bounding box center [675, 387] width 1350 height 774
click at [493, 189] on div "Applied" at bounding box center [522, 187] width 209 height 31
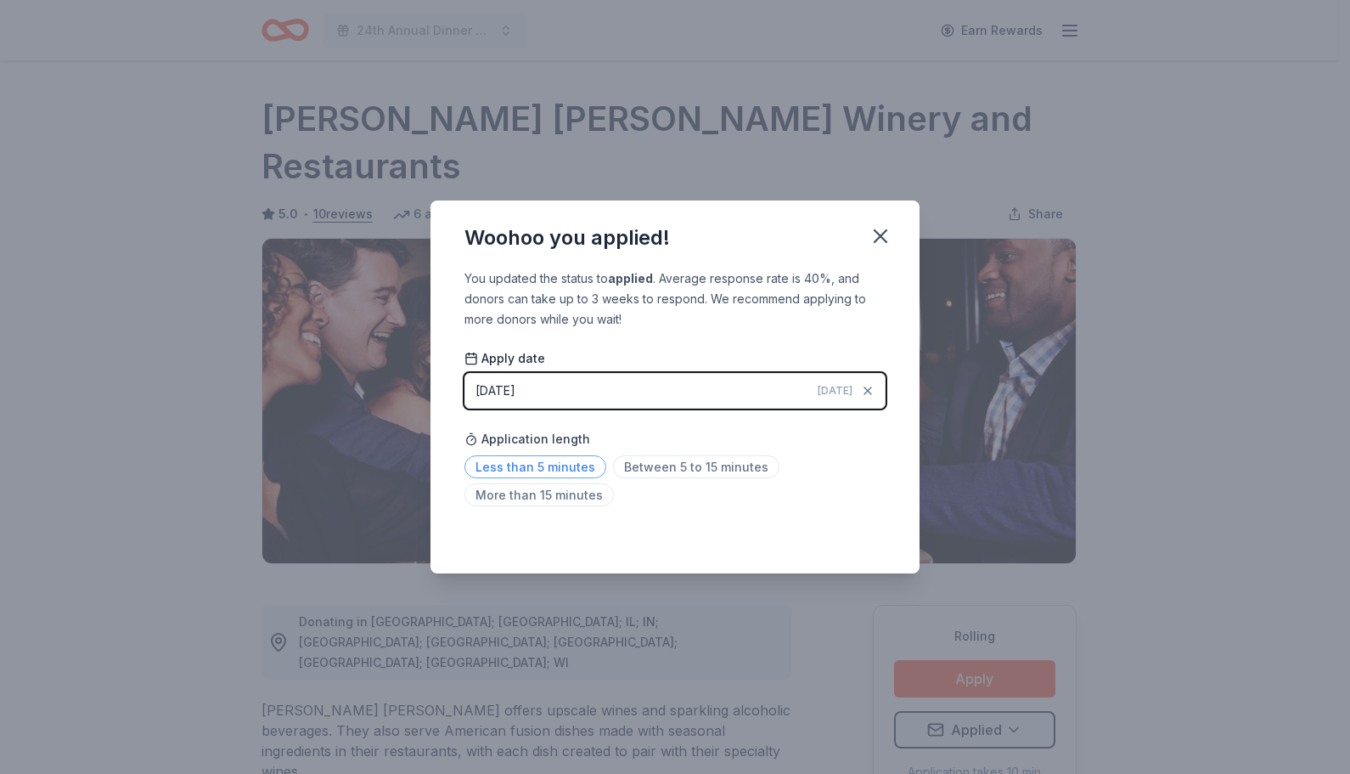
click at [517, 476] on span "Less than 5 minutes" at bounding box center [536, 466] width 142 height 23
click at [868, 236] on button "button" at bounding box center [880, 235] width 37 height 37
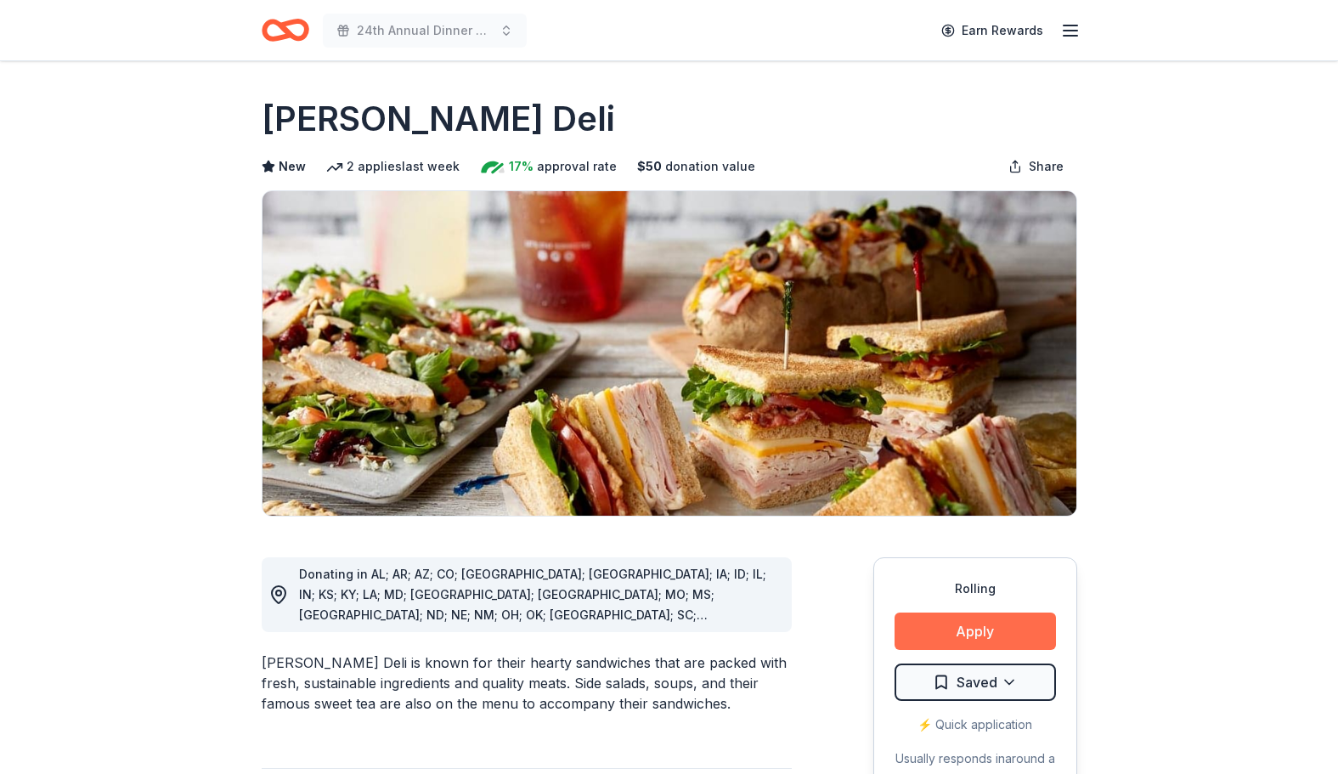
click at [978, 638] on button "Apply" at bounding box center [974, 630] width 161 height 37
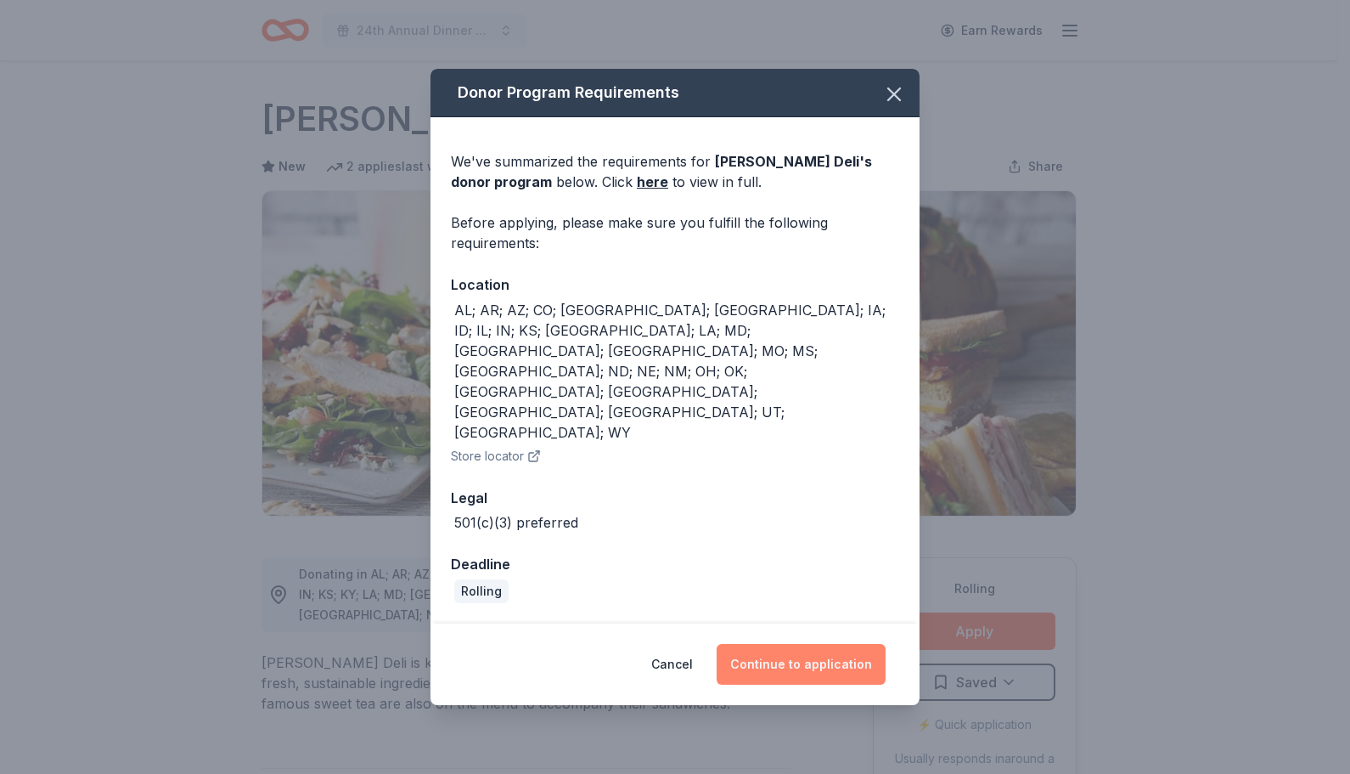
click at [794, 644] on button "Continue to application" at bounding box center [801, 664] width 169 height 41
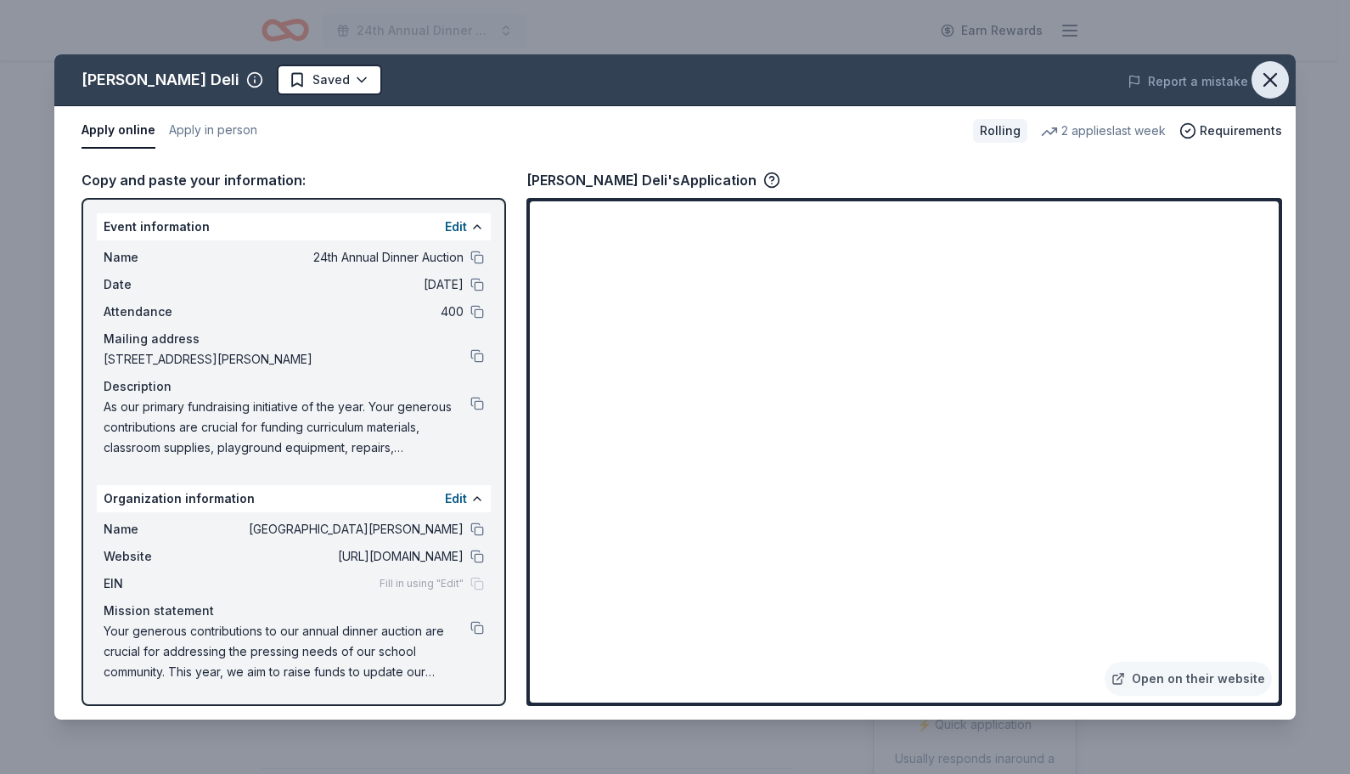
click at [1273, 87] on icon "button" at bounding box center [1271, 80] width 24 height 24
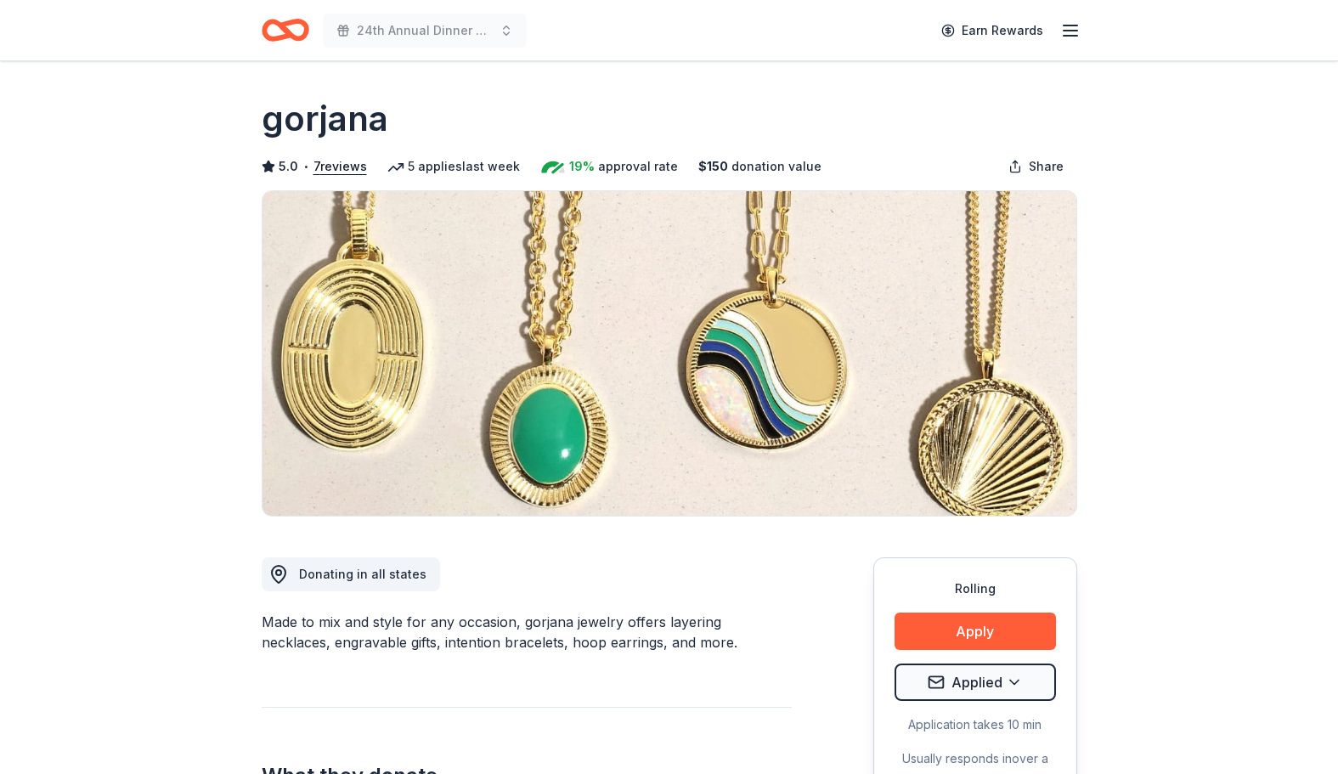
drag, startPoint x: 253, startPoint y: 121, endPoint x: 375, endPoint y: 132, distance: 122.8
drag, startPoint x: 391, startPoint y: 127, endPoint x: 273, endPoint y: 119, distance: 117.5
click at [273, 119] on div "gorjana" at bounding box center [669, 119] width 815 height 48
click at [265, 123] on h1 "gorjana" at bounding box center [325, 119] width 127 height 48
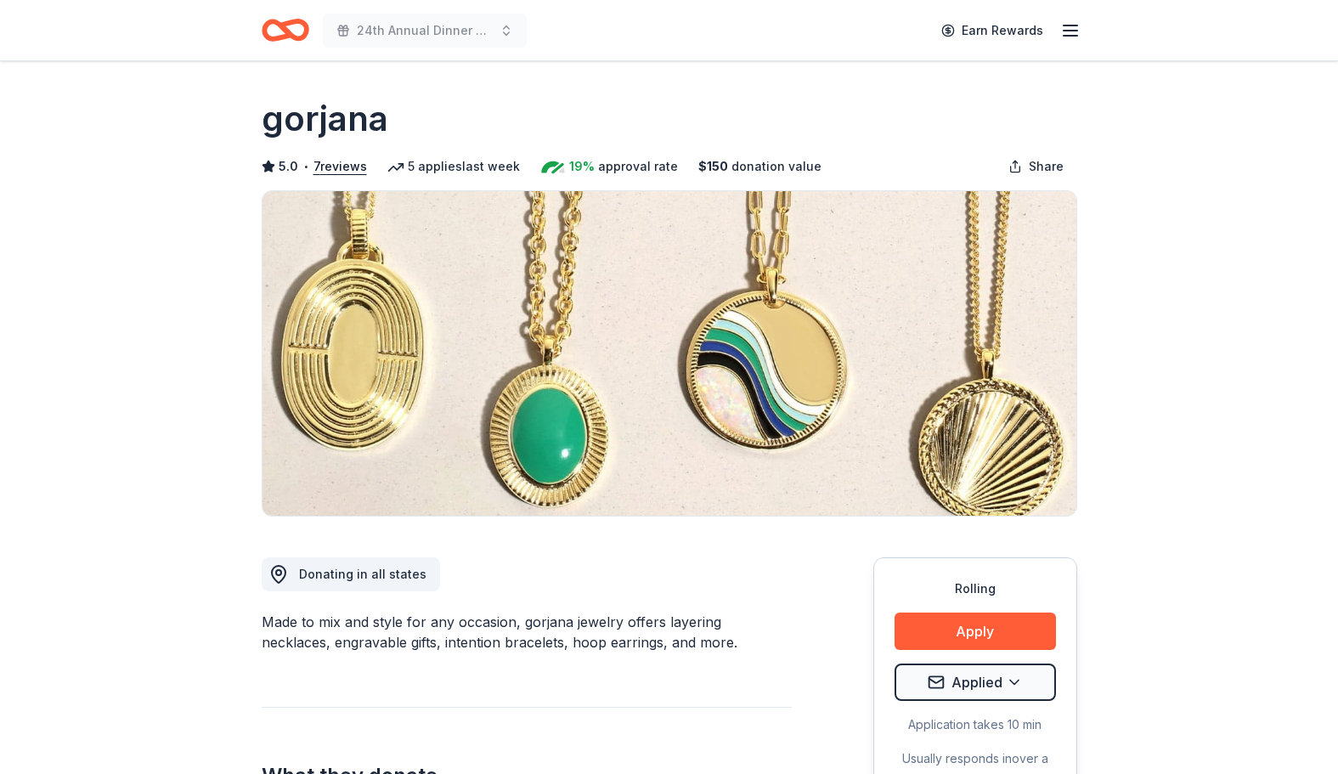
click at [265, 122] on h1 "gorjana" at bounding box center [325, 119] width 127 height 48
click at [264, 122] on h1 "gorjana" at bounding box center [325, 119] width 127 height 48
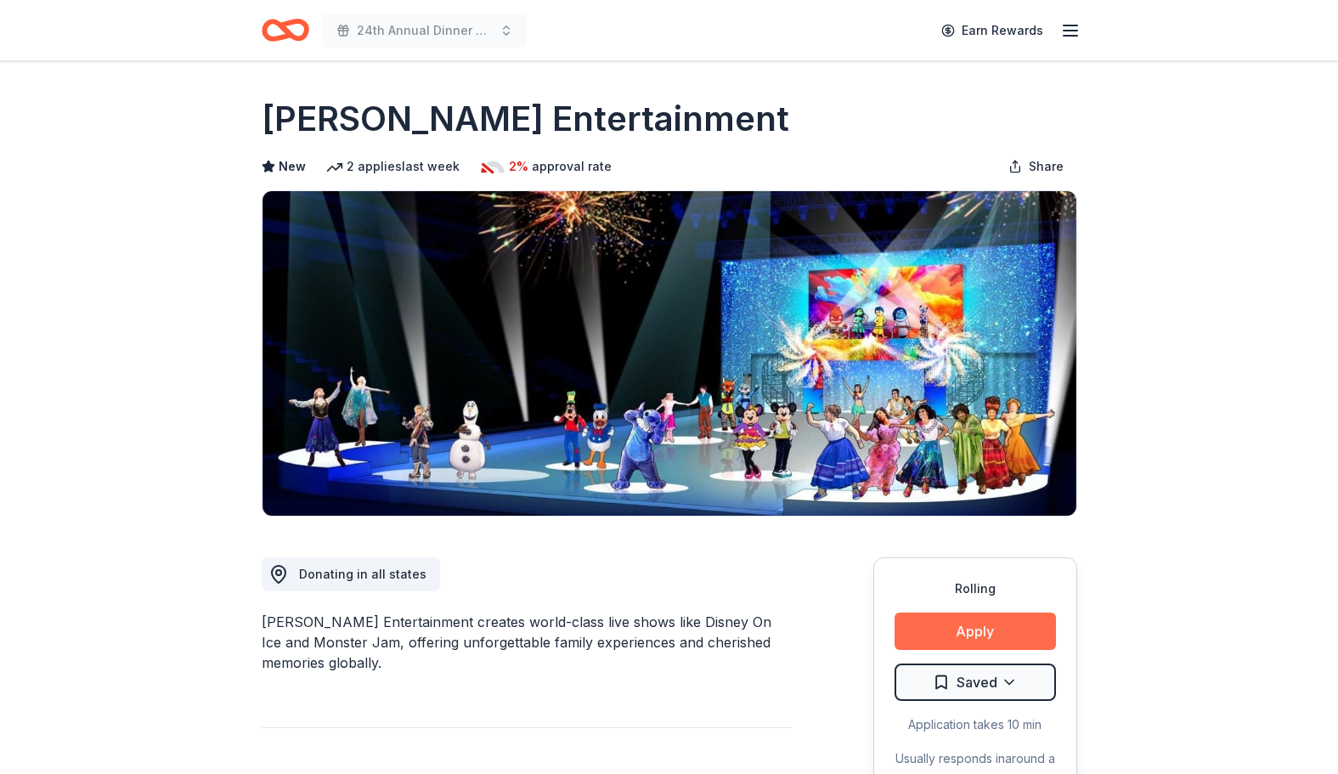
click at [973, 633] on button "Apply" at bounding box center [974, 630] width 161 height 37
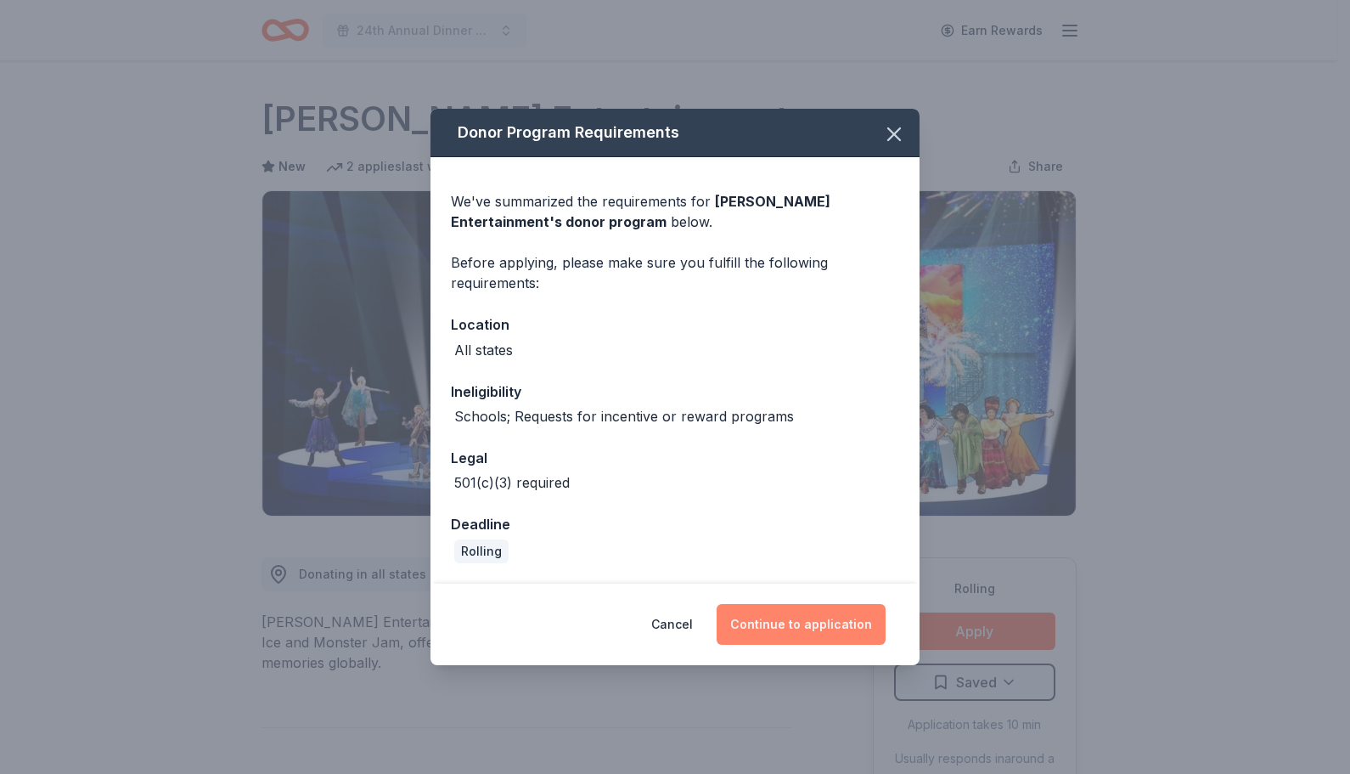
click at [810, 622] on button "Continue to application" at bounding box center [801, 624] width 169 height 41
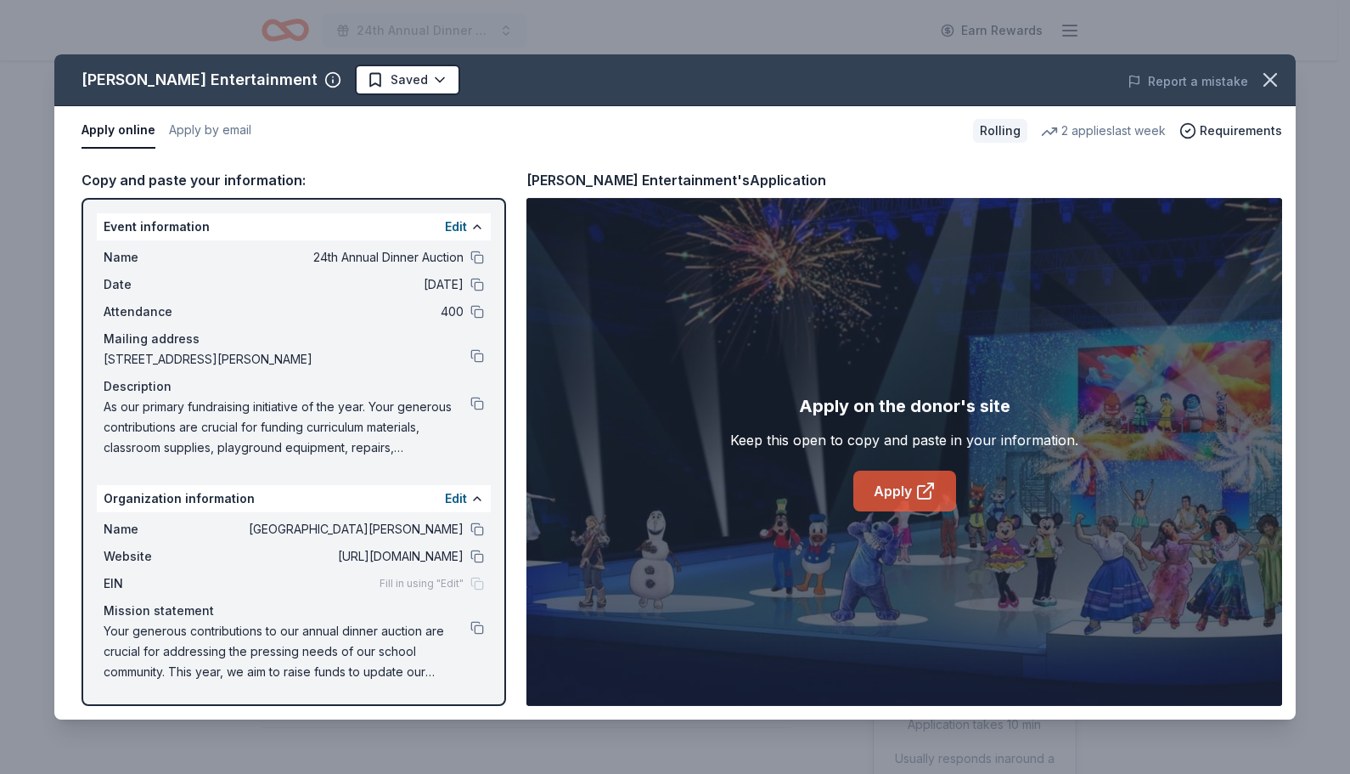
click at [925, 488] on icon at bounding box center [926, 491] width 20 height 20
click at [325, 83] on html "24th Annual Dinner Auction Earn Rewards Rolling Share Feld Entertainment New 2 …" at bounding box center [675, 387] width 1350 height 774
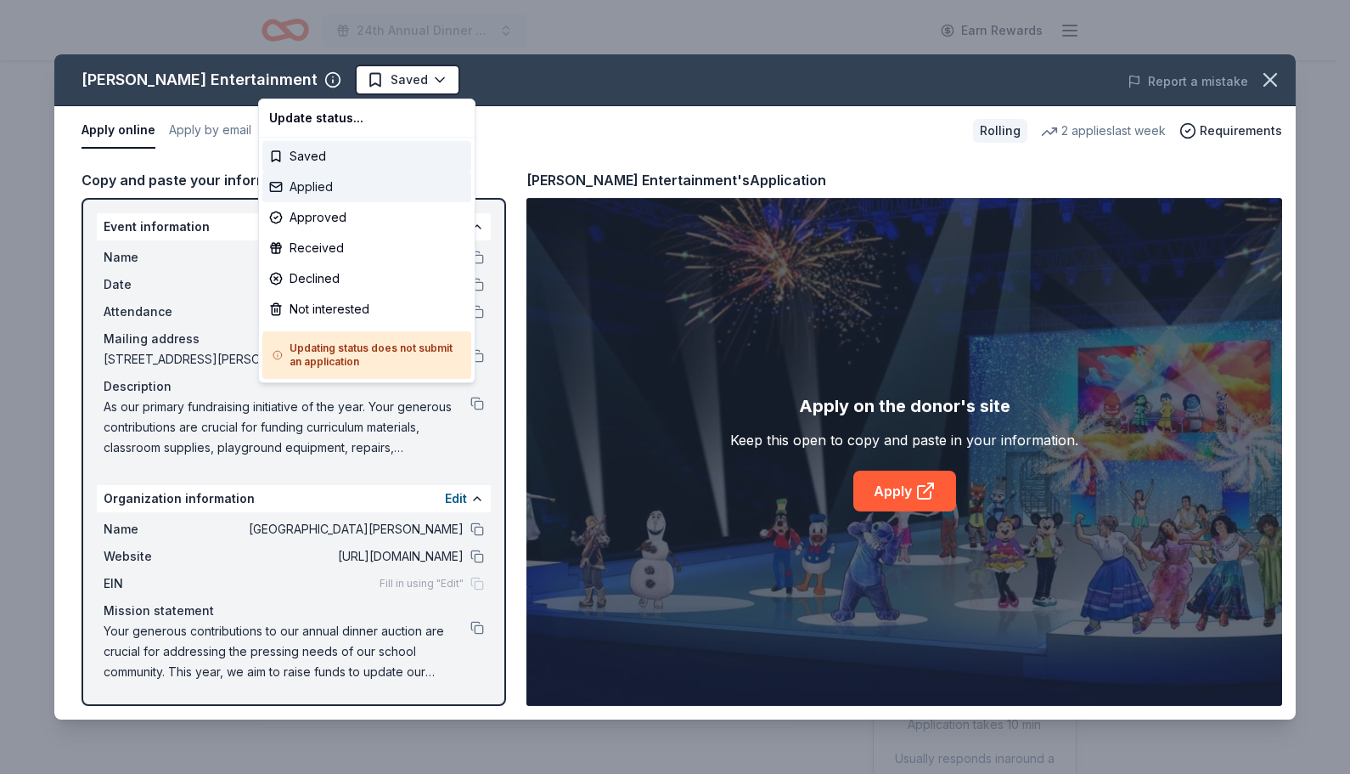
click at [347, 184] on div "Applied" at bounding box center [366, 187] width 209 height 31
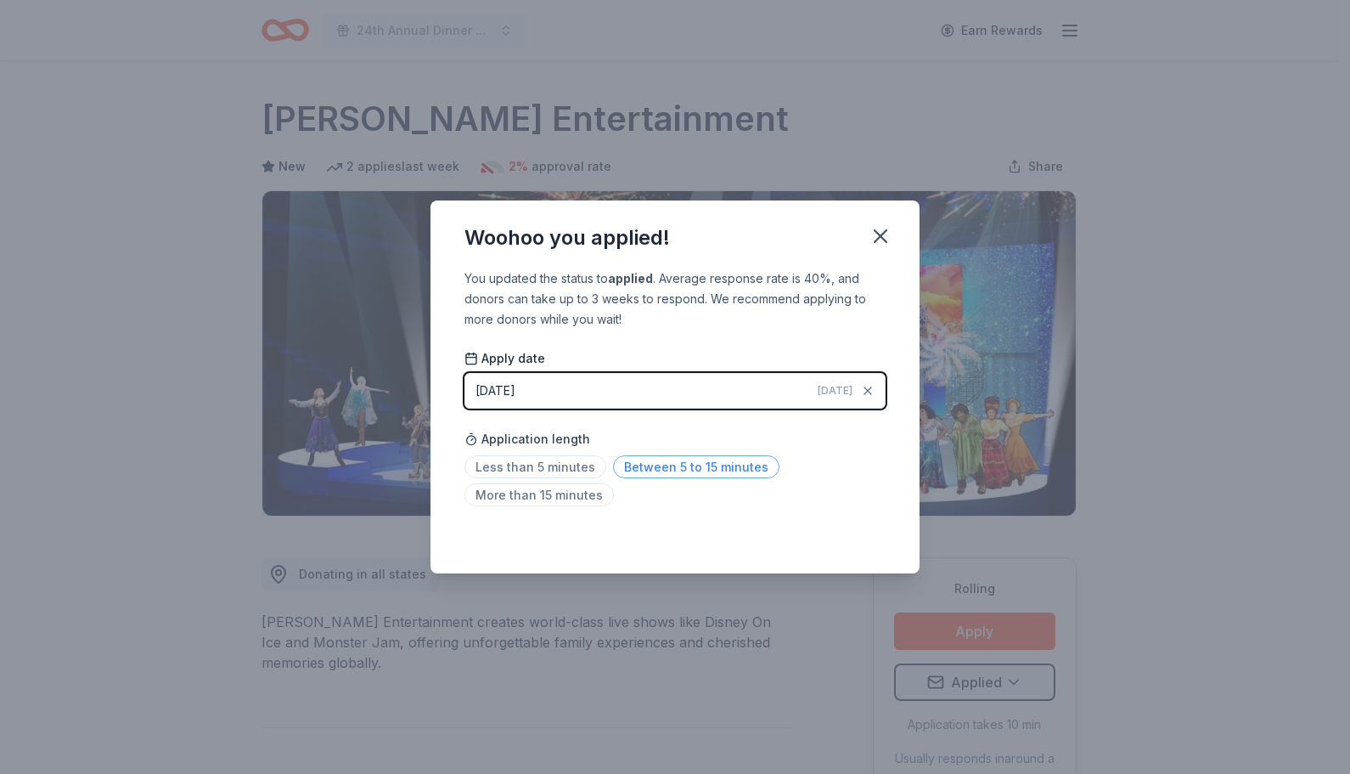
click at [681, 465] on span "Between 5 to 15 minutes" at bounding box center [696, 466] width 166 height 23
click at [880, 230] on icon "button" at bounding box center [881, 236] width 24 height 24
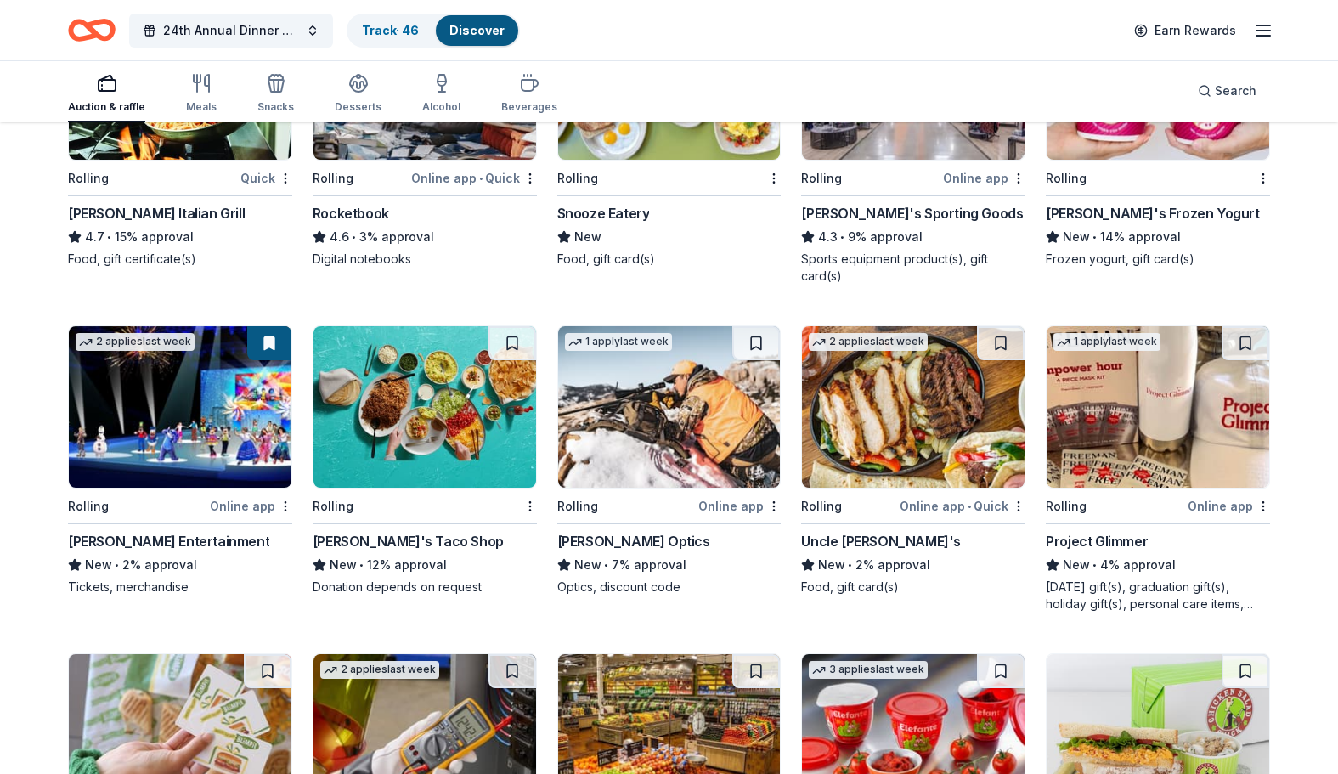
scroll to position [3260, 0]
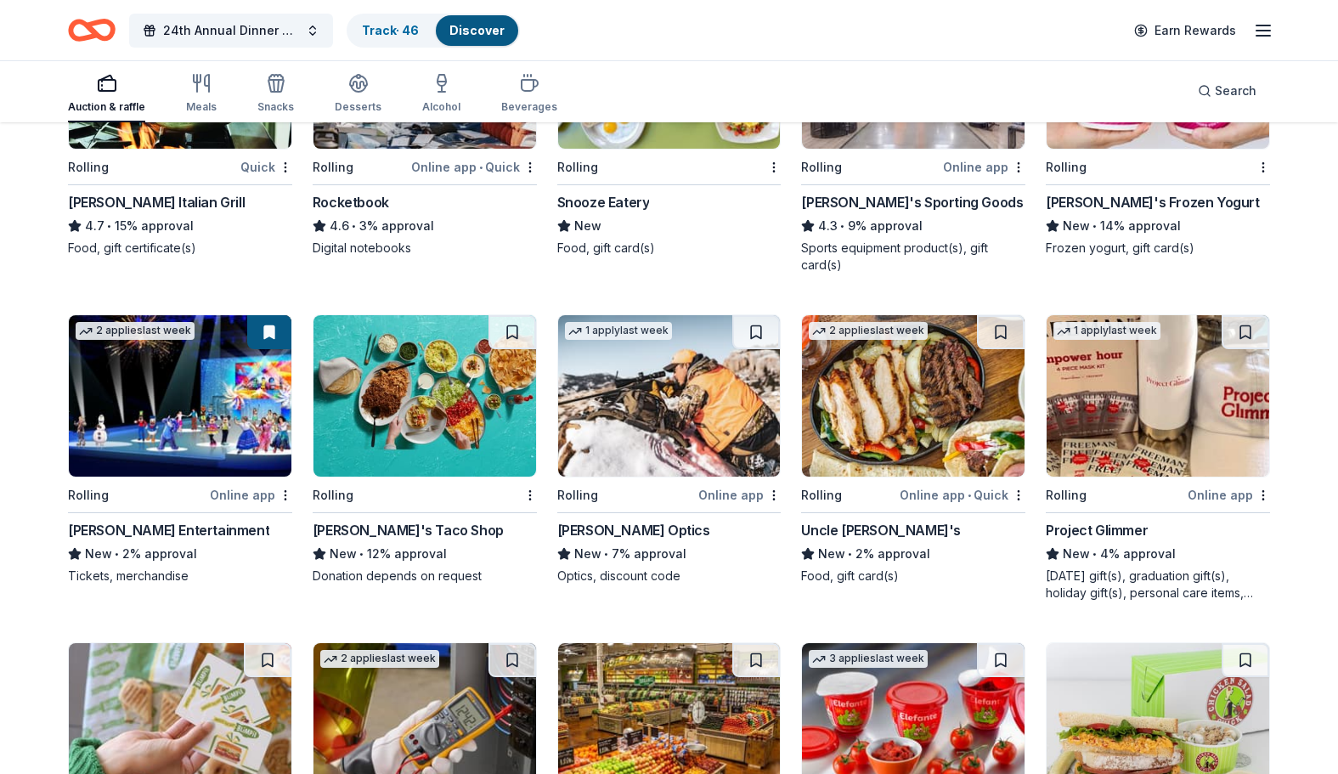
click at [271, 333] on button at bounding box center [269, 332] width 44 height 34
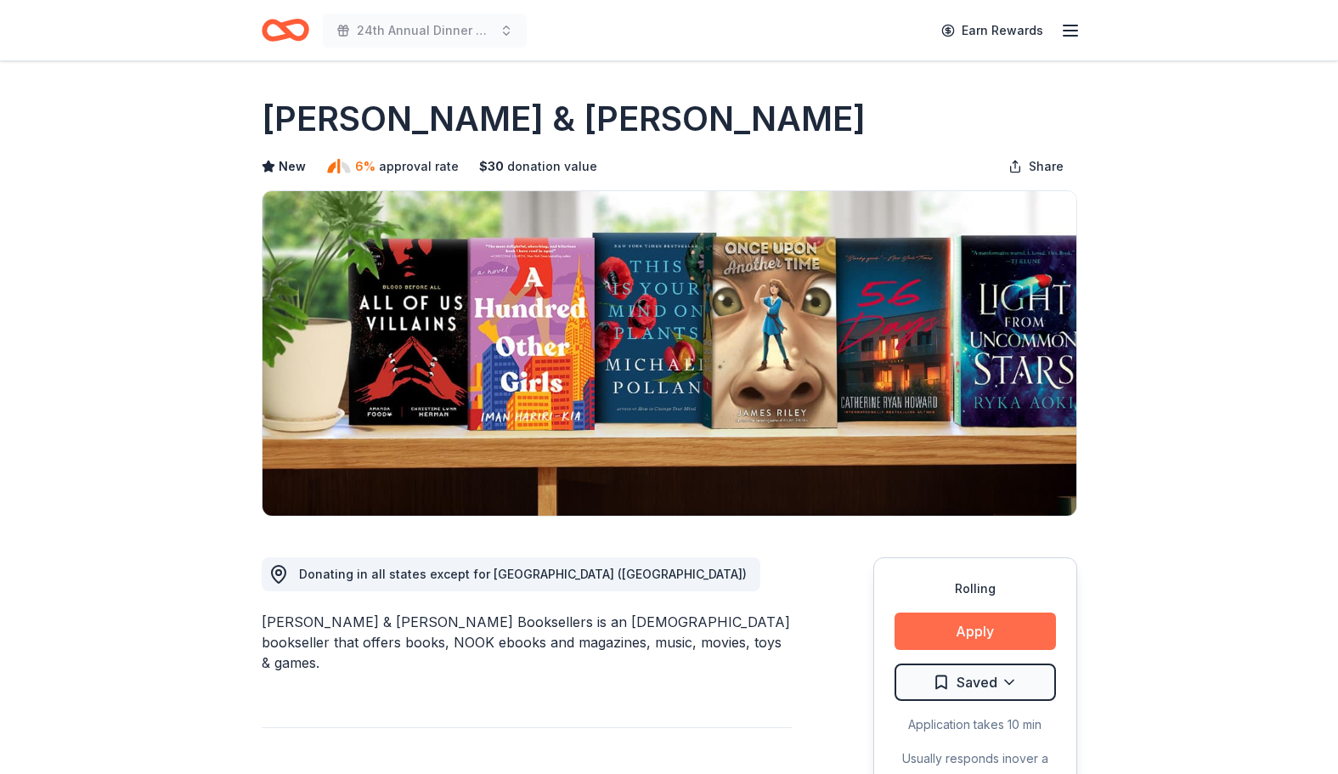
click at [933, 622] on button "Apply" at bounding box center [974, 630] width 161 height 37
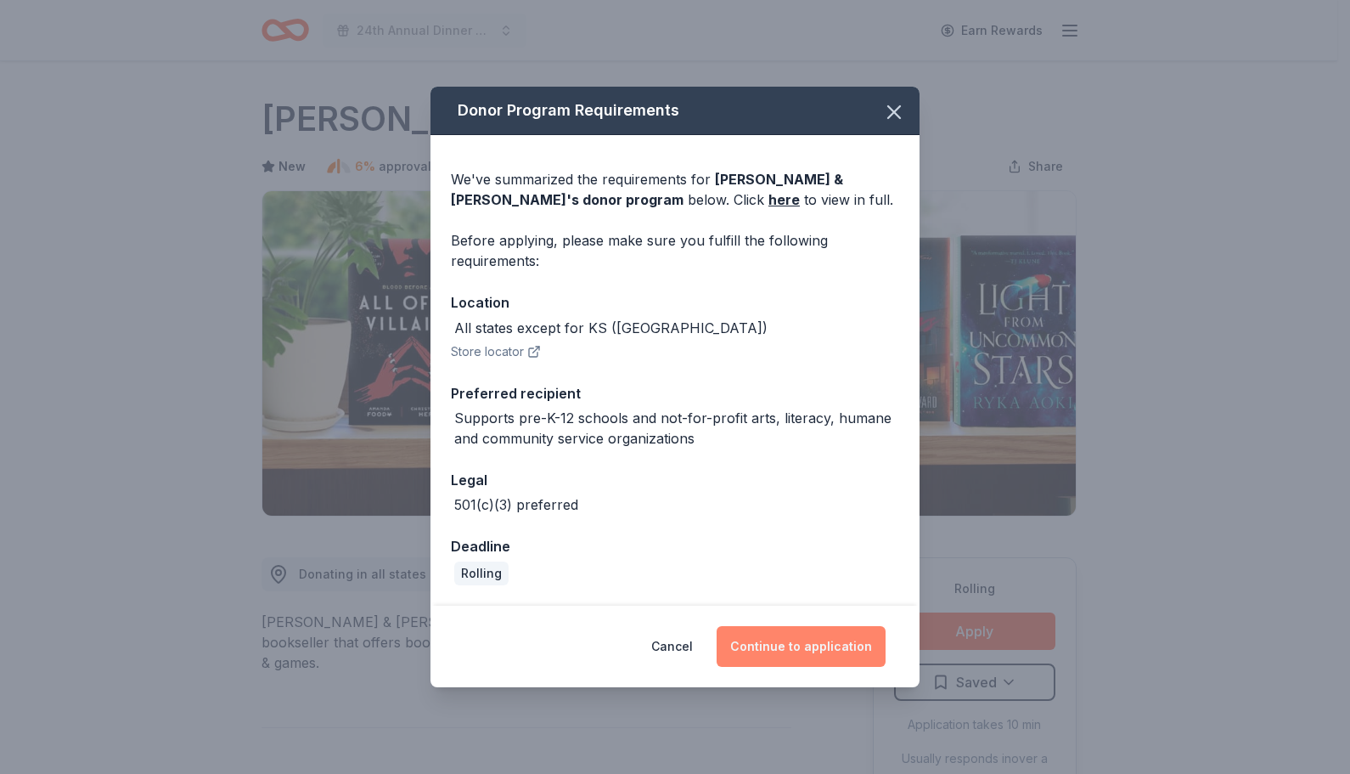
click at [820, 646] on button "Continue to application" at bounding box center [801, 646] width 169 height 41
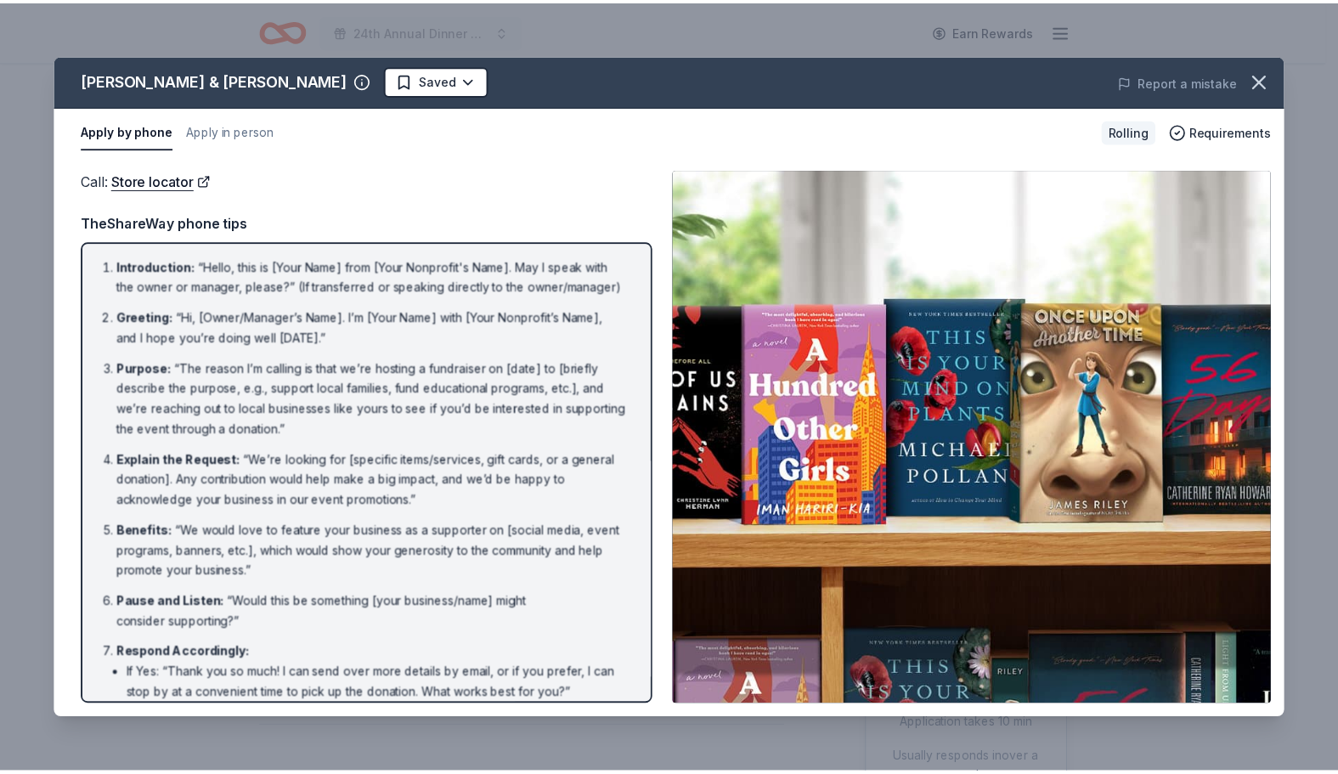
scroll to position [173, 0]
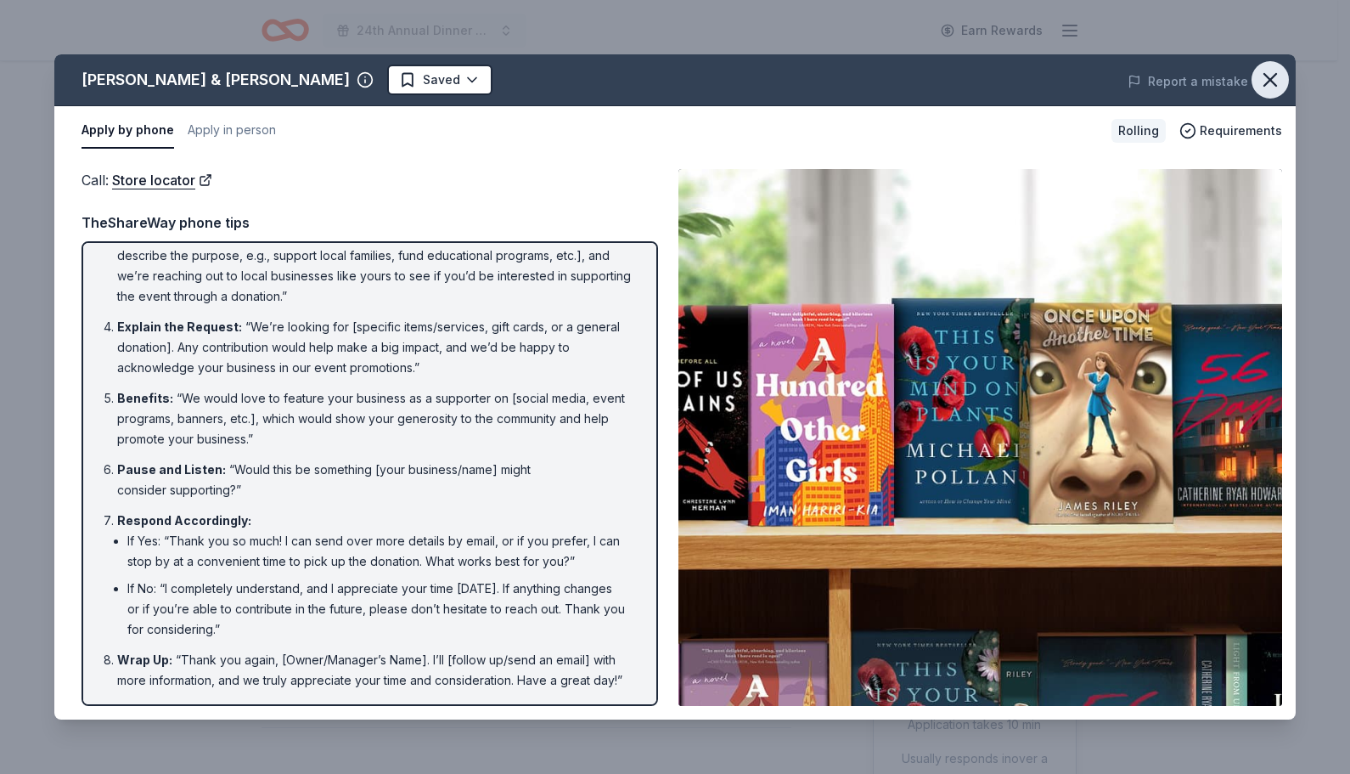
click at [1276, 73] on icon "button" at bounding box center [1271, 80] width 24 height 24
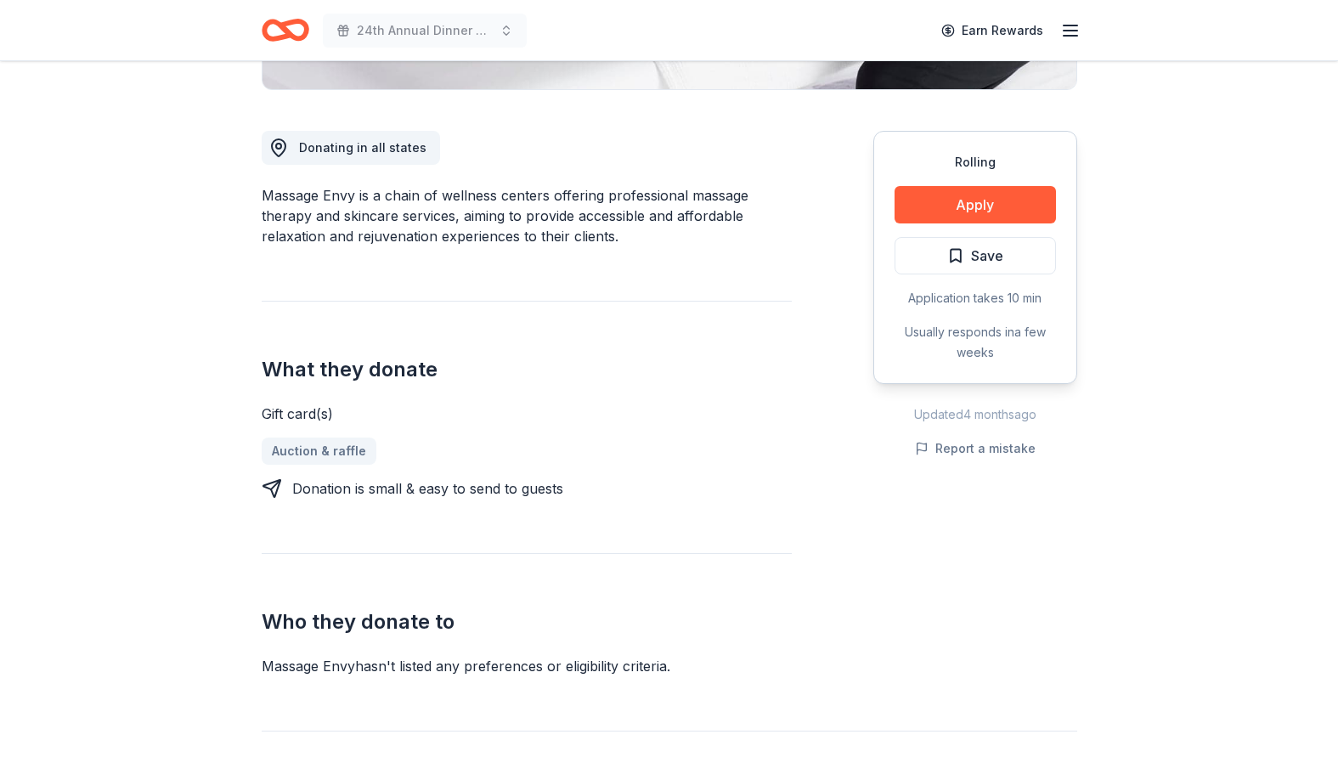
scroll to position [415, 0]
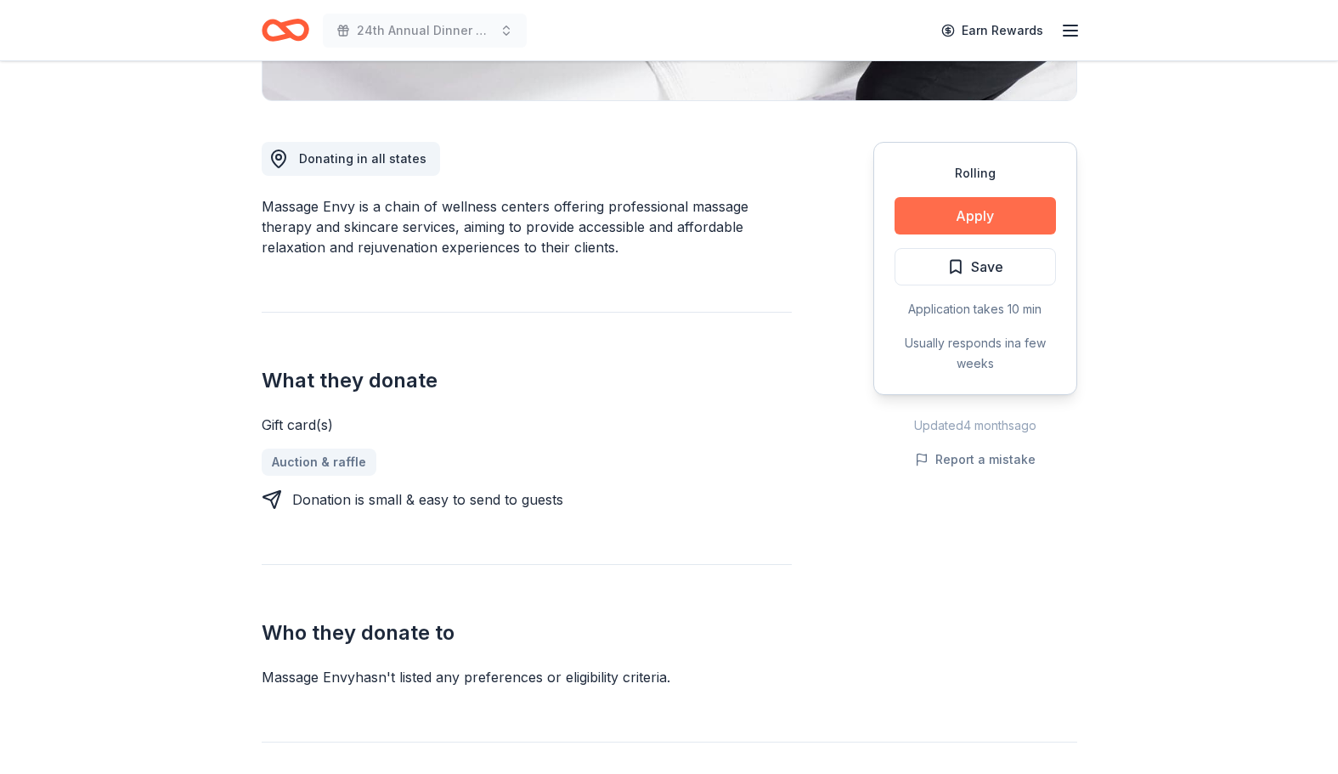
click at [994, 223] on button "Apply" at bounding box center [974, 215] width 161 height 37
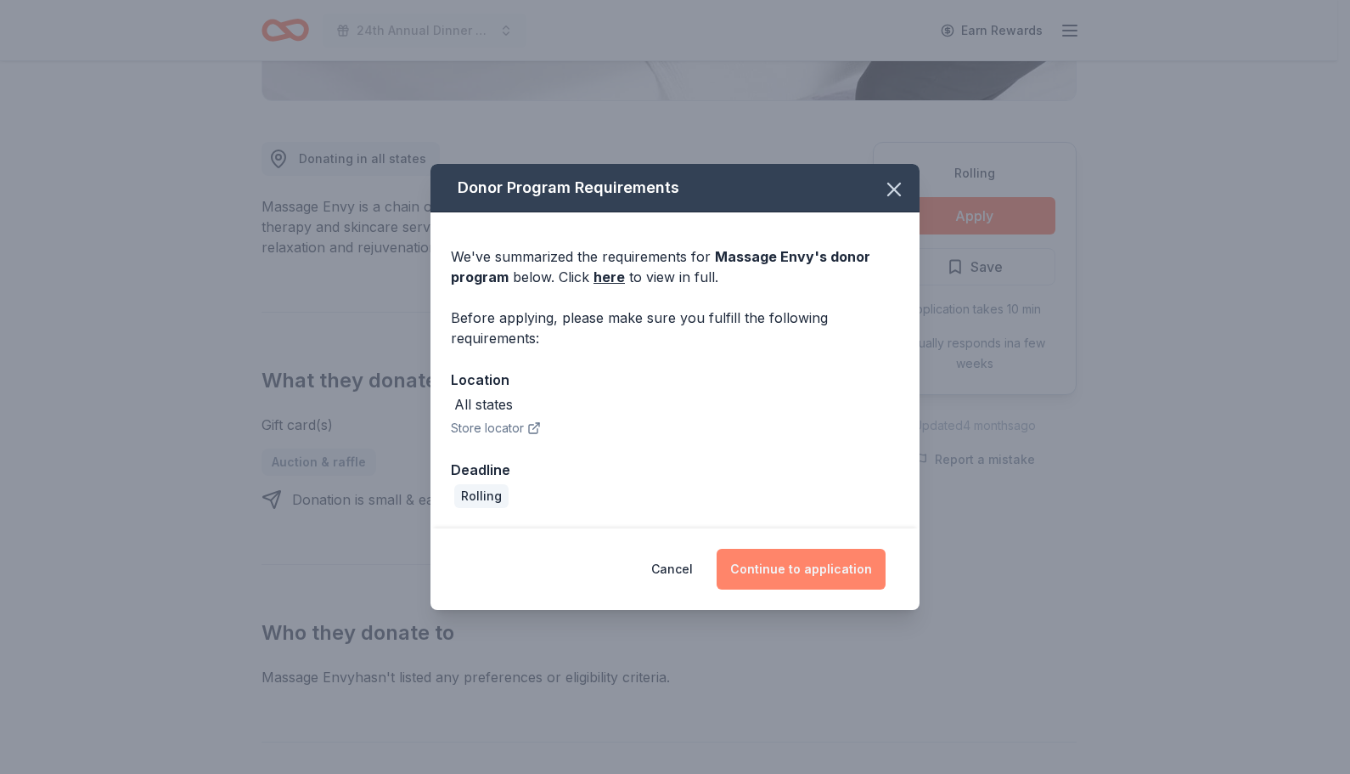
click at [792, 561] on button "Continue to application" at bounding box center [801, 569] width 169 height 41
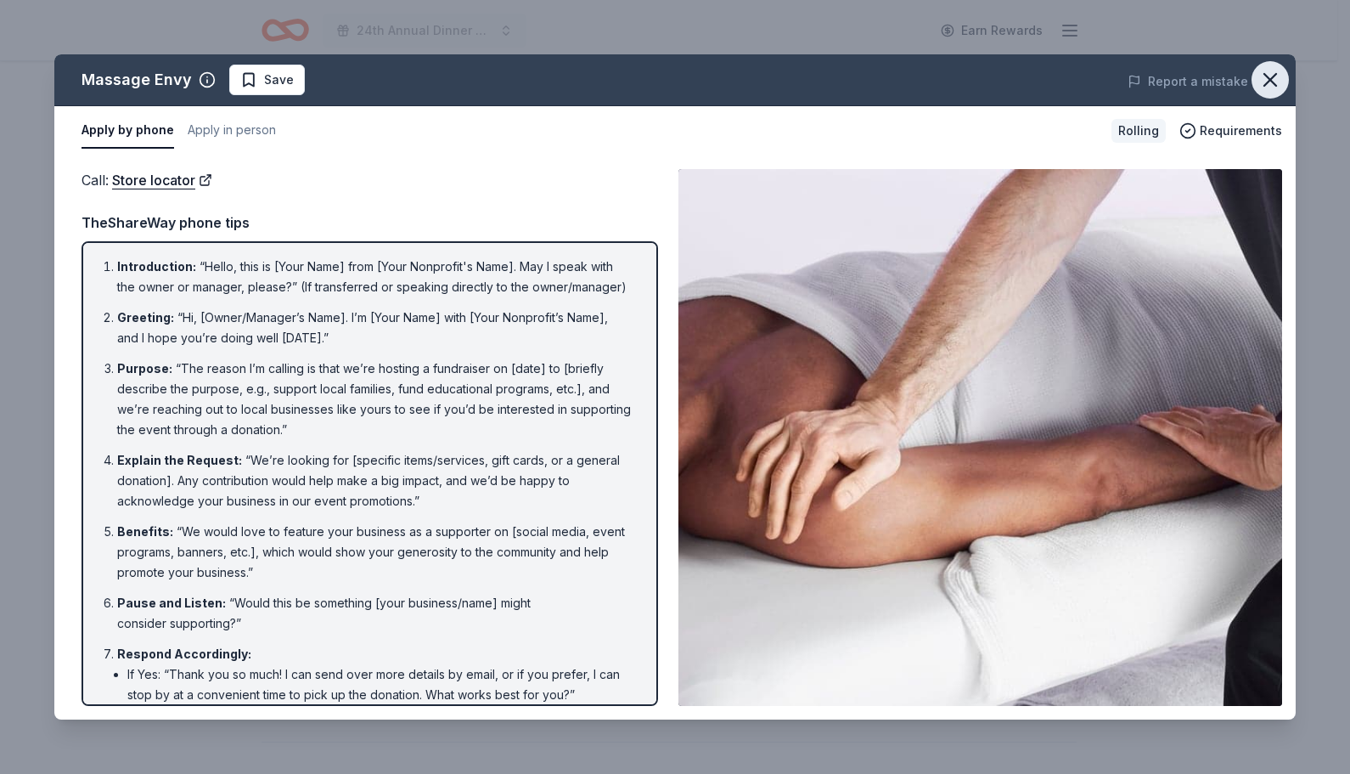
click at [1267, 69] on icon "button" at bounding box center [1271, 80] width 24 height 24
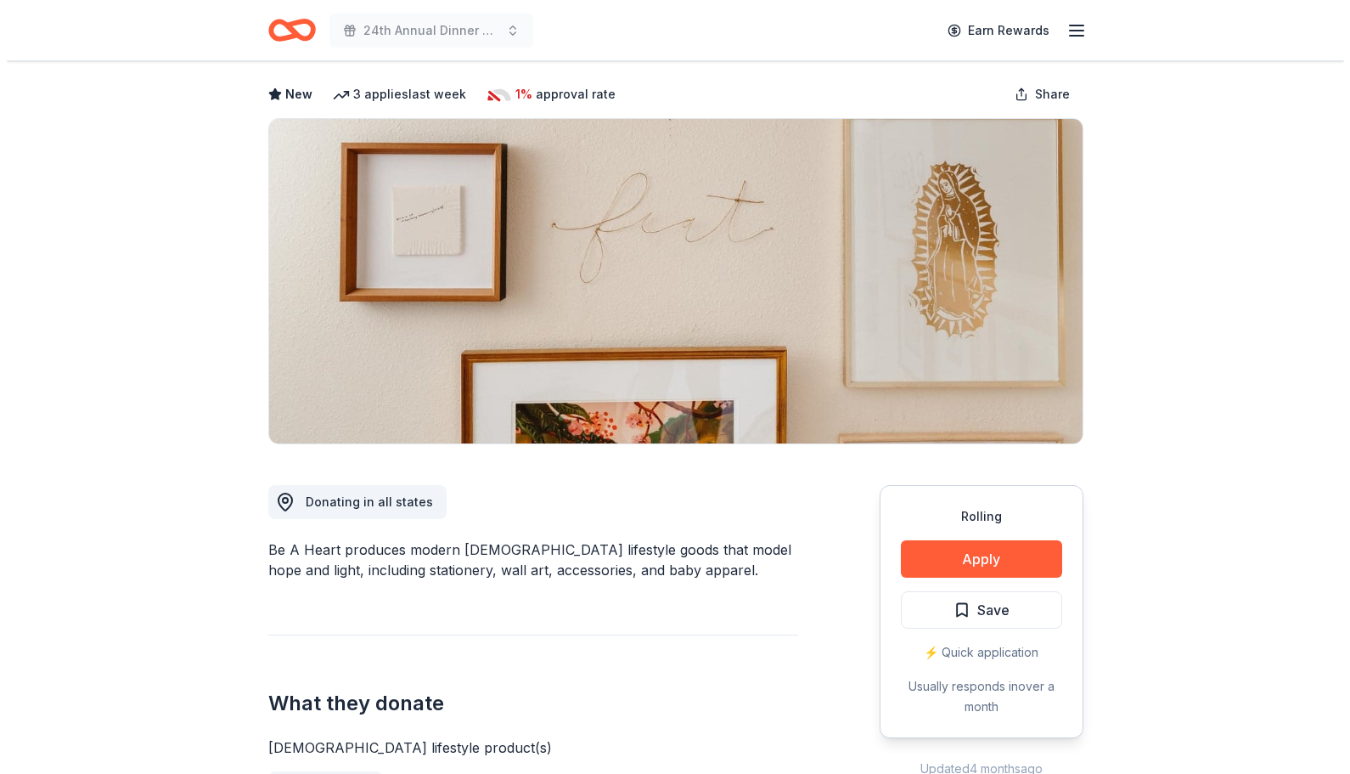
scroll to position [252, 0]
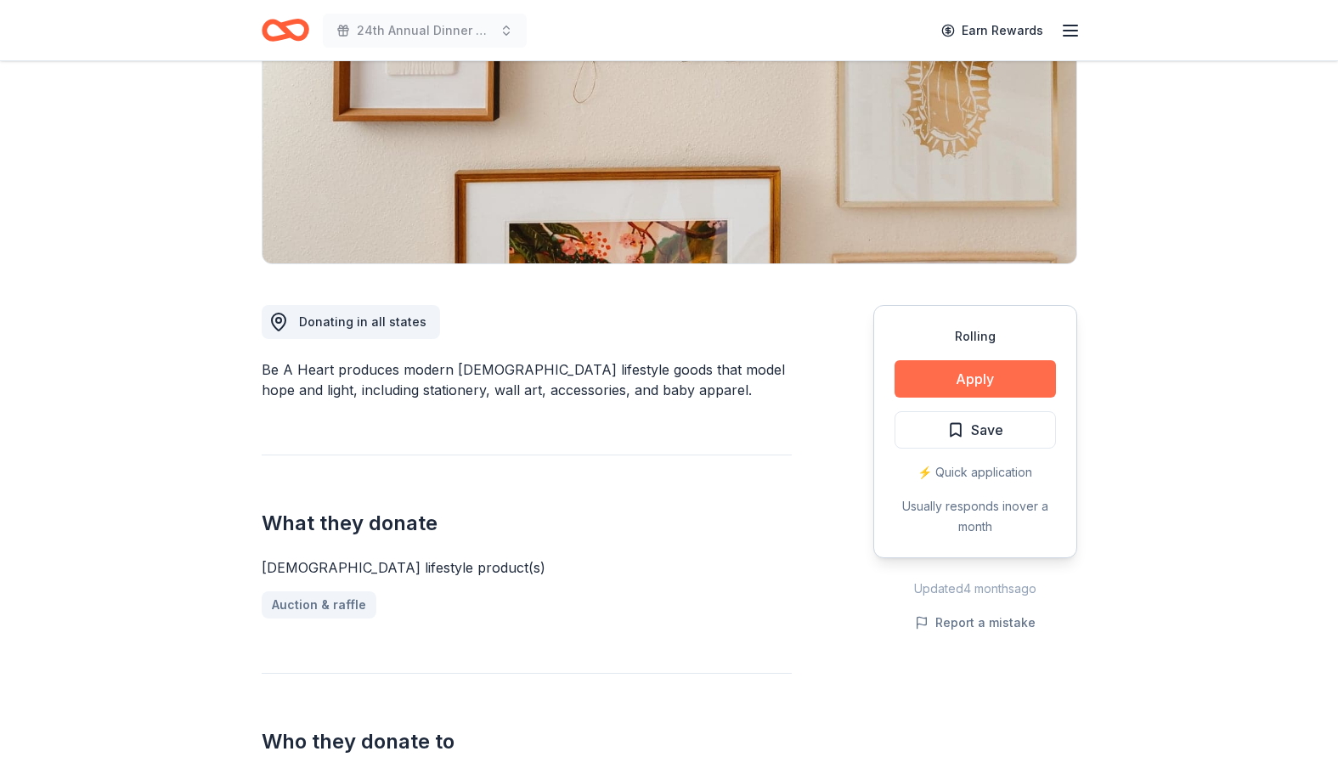
click at [959, 374] on button "Apply" at bounding box center [974, 378] width 161 height 37
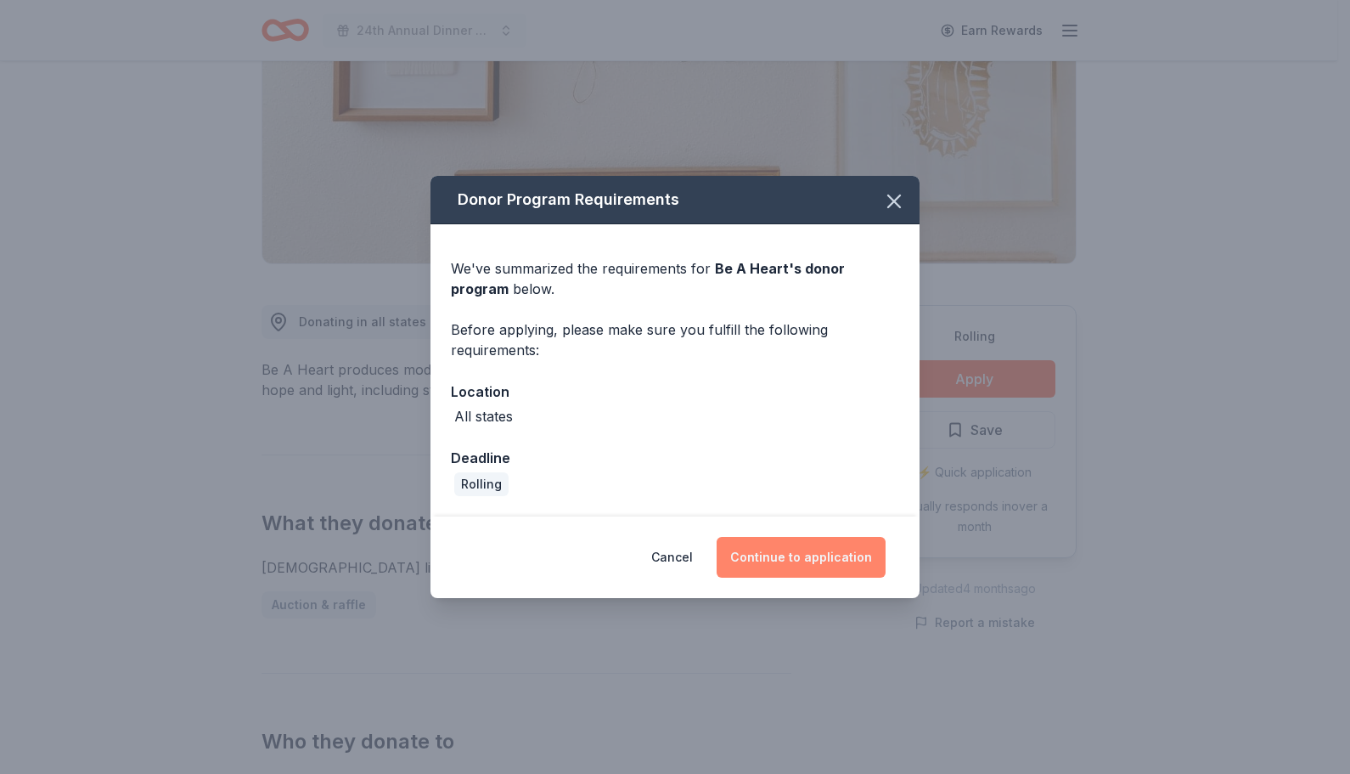
click at [833, 548] on button "Continue to application" at bounding box center [801, 557] width 169 height 41
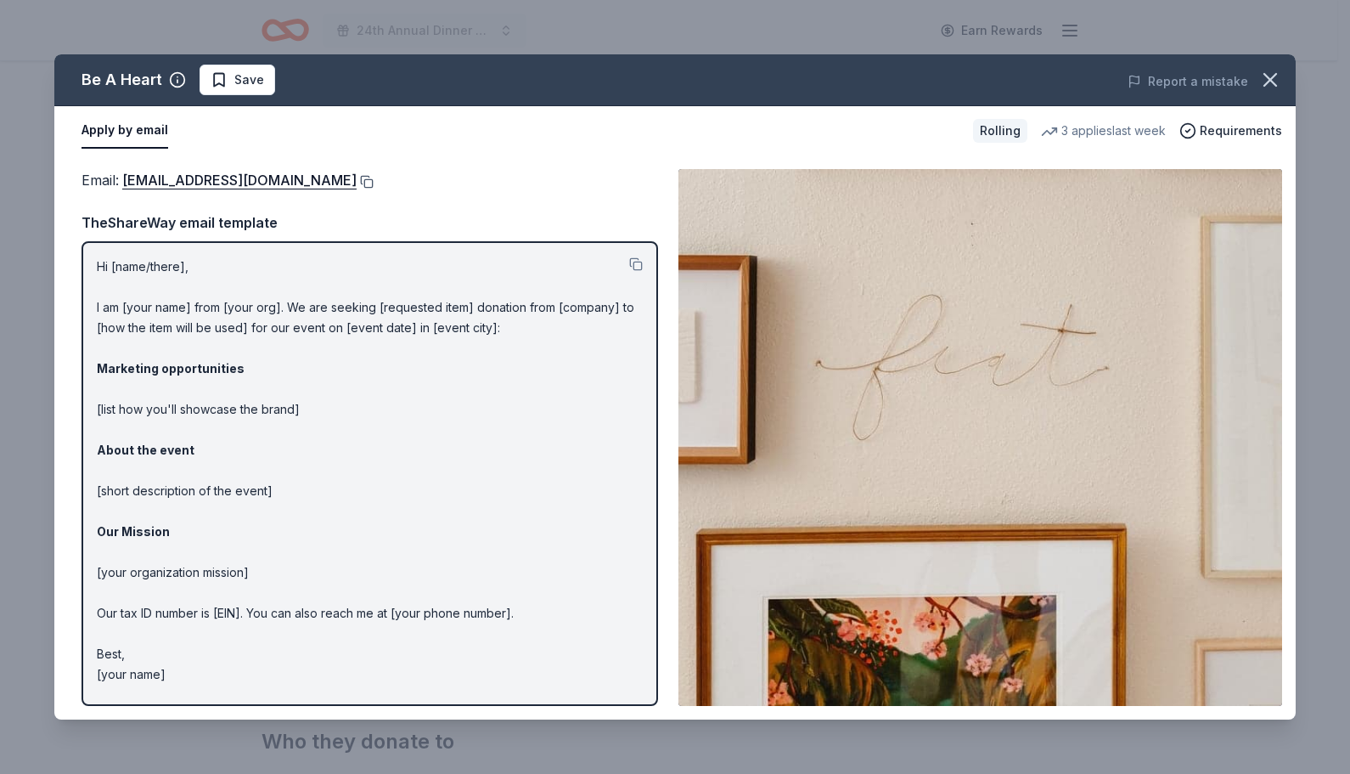
click at [357, 185] on button at bounding box center [365, 182] width 17 height 14
click at [255, 81] on span "Save" at bounding box center [249, 80] width 30 height 20
click at [245, 82] on html "24th Annual Dinner Auction Earn Rewards Rolling Share Be A Heart New 3 applies …" at bounding box center [675, 135] width 1350 height 774
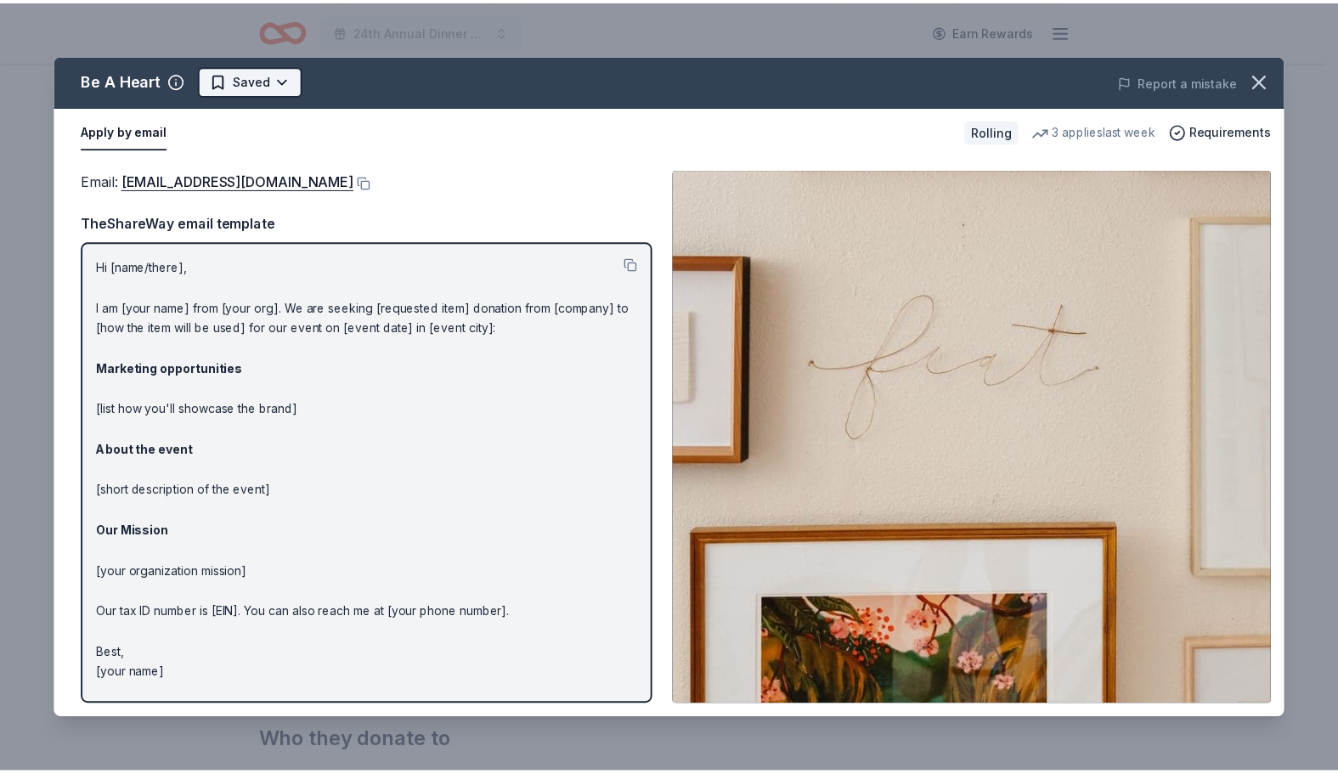
scroll to position [0, 0]
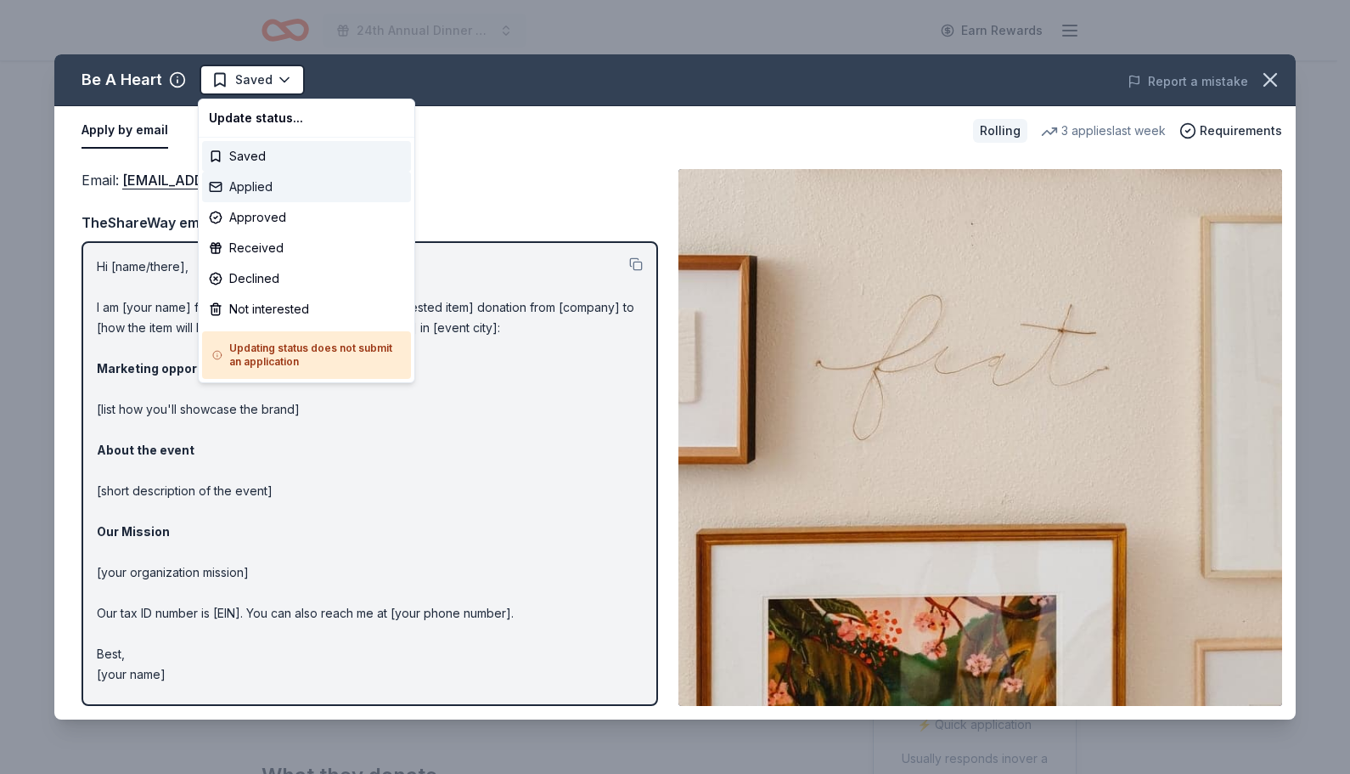
click at [308, 198] on div "Applied" at bounding box center [306, 187] width 209 height 31
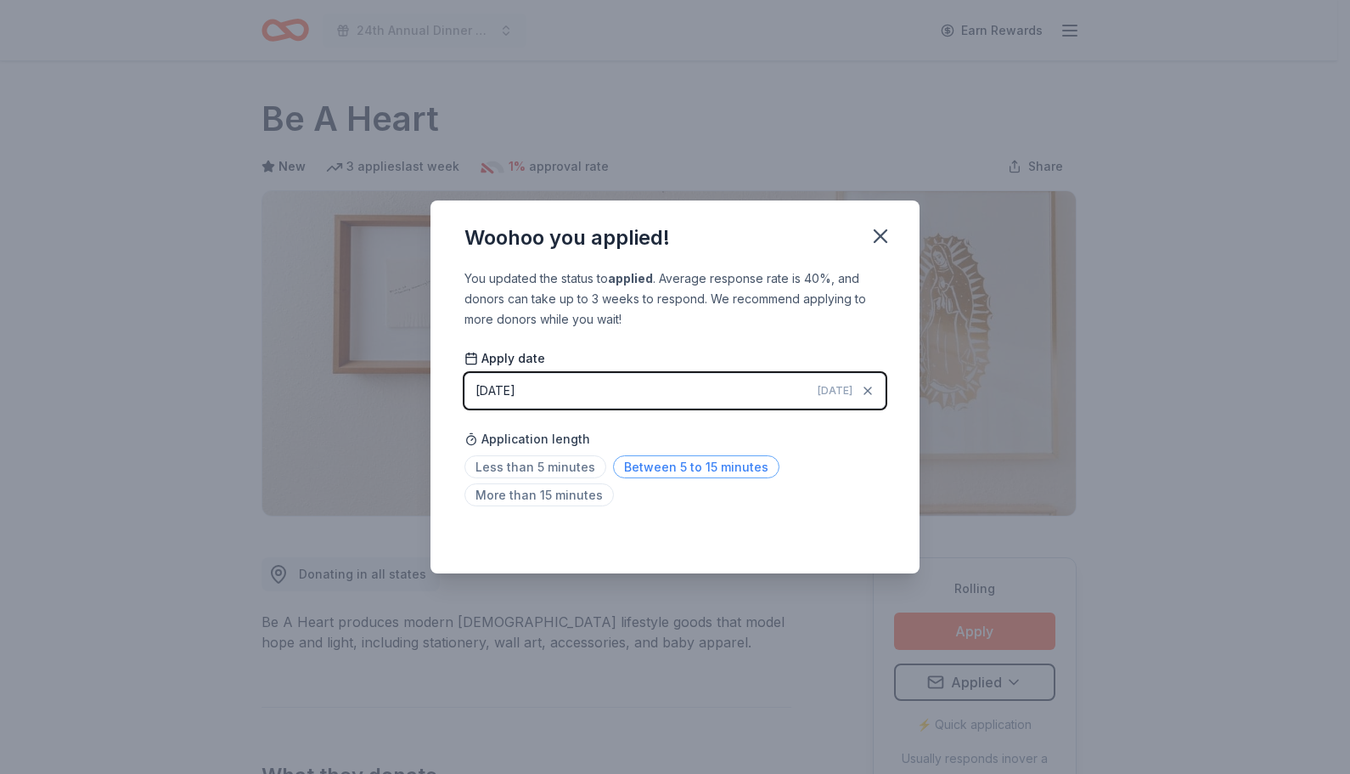
click at [648, 470] on span "Between 5 to 15 minutes" at bounding box center [696, 466] width 166 height 23
click at [703, 470] on span "Between 5 to 15 minutes" at bounding box center [696, 466] width 166 height 23
click at [646, 473] on span "Between 5 to 15 minutes" at bounding box center [696, 466] width 166 height 23
click at [877, 239] on icon "button" at bounding box center [881, 236] width 12 height 12
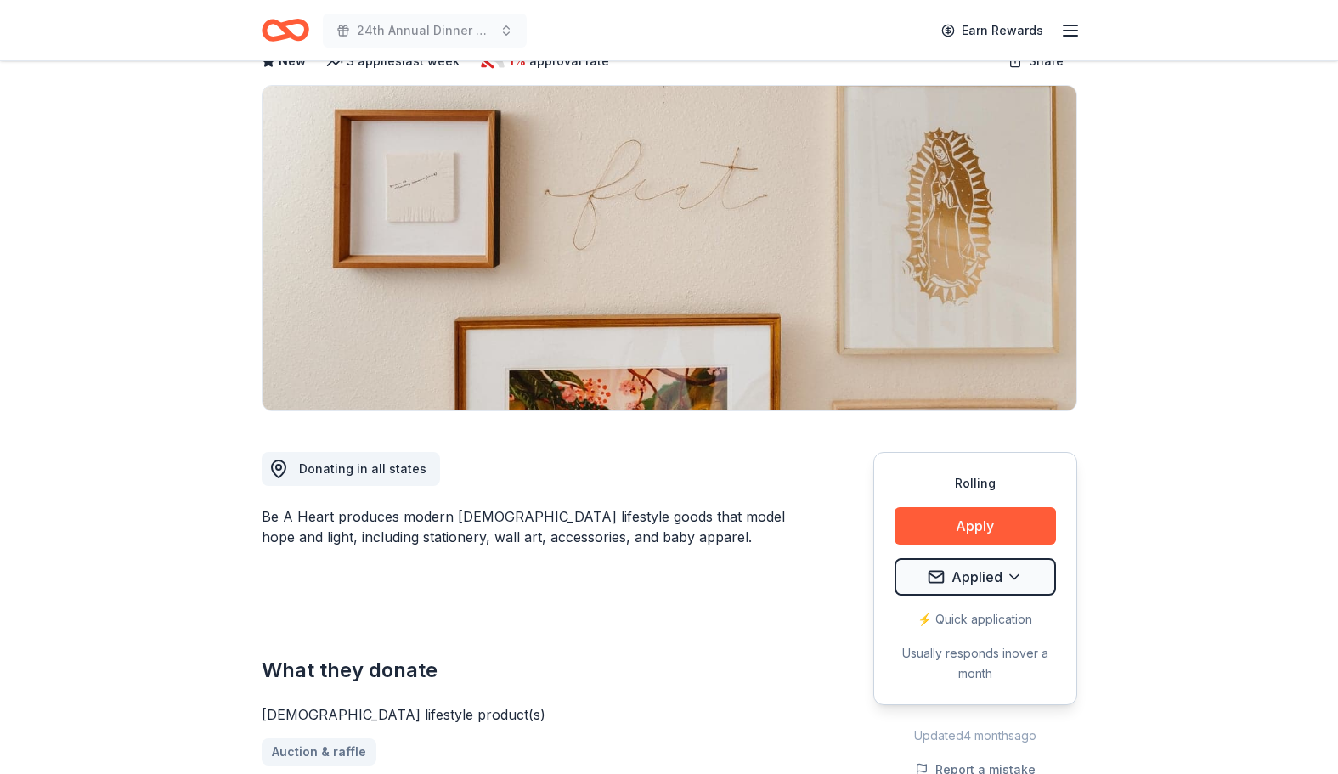
scroll to position [280, 0]
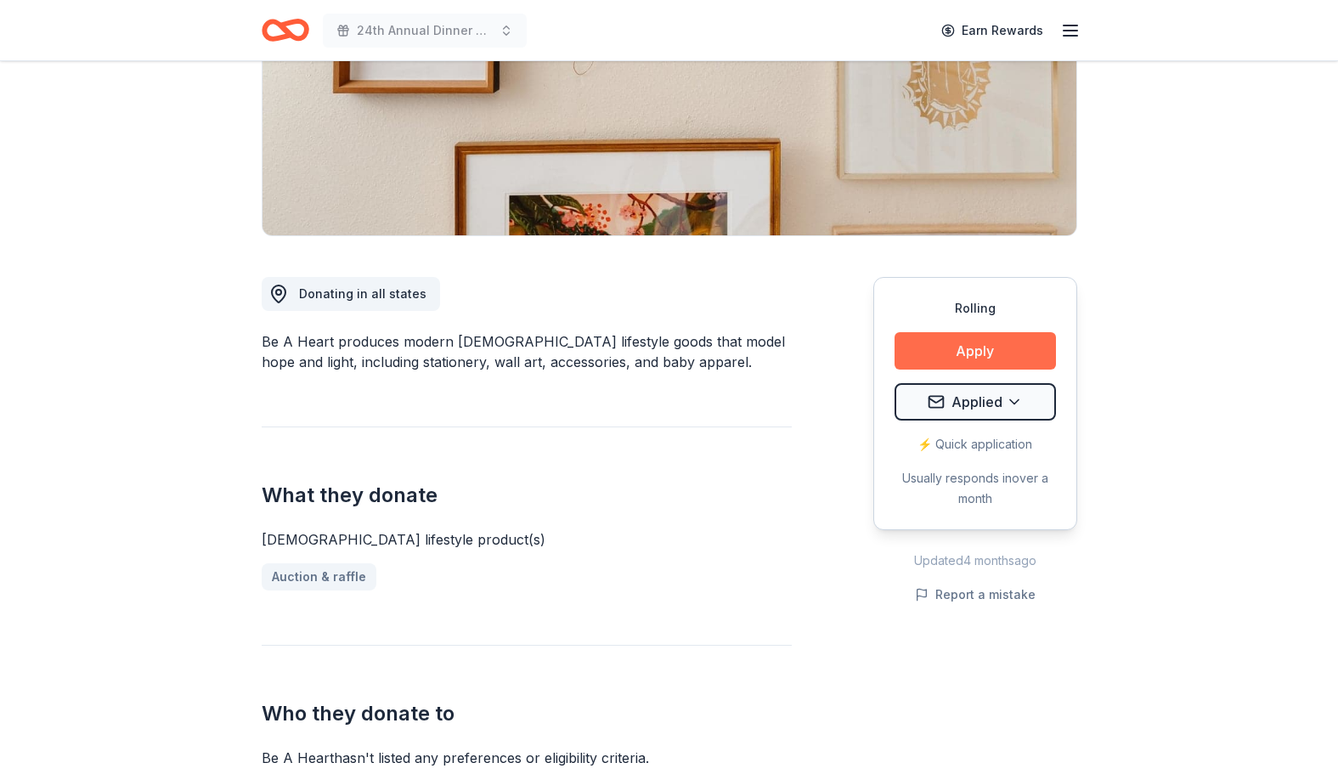
click at [992, 358] on button "Apply" at bounding box center [974, 350] width 161 height 37
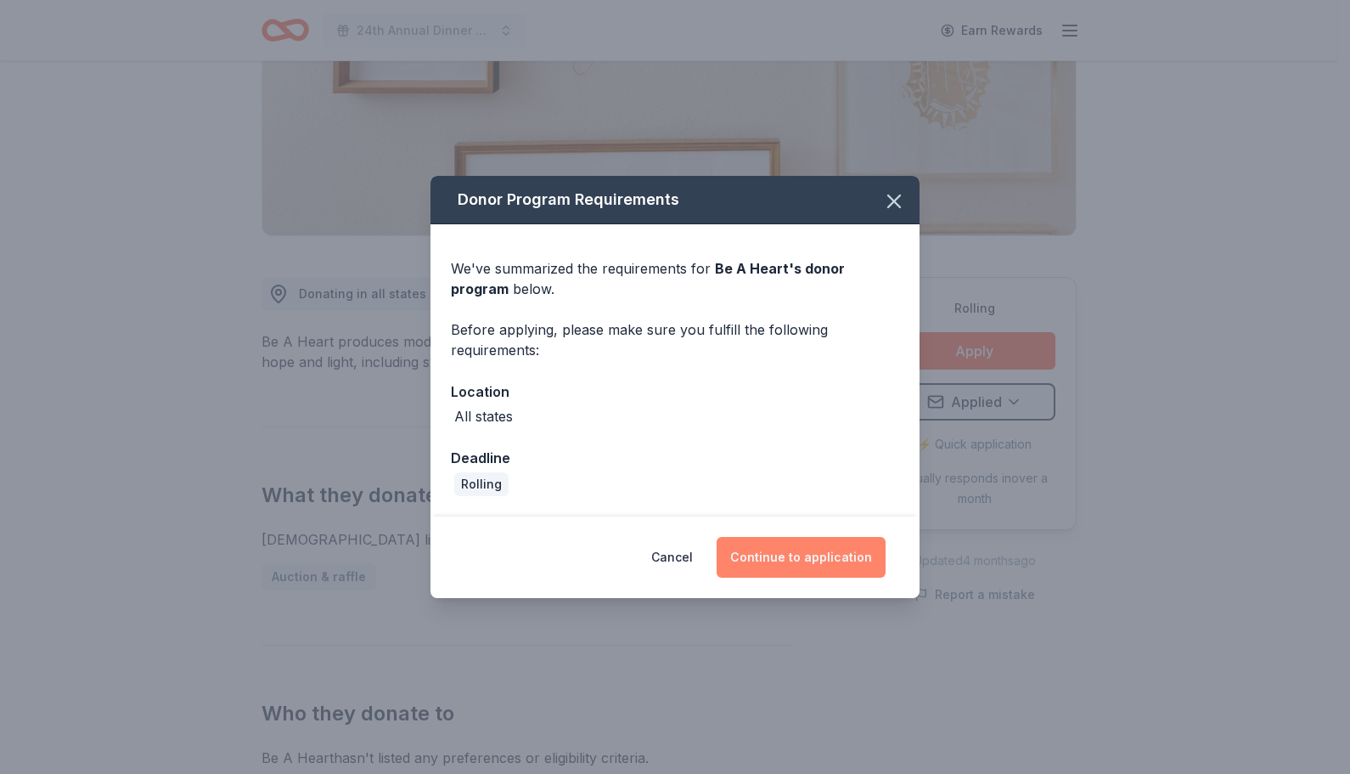
click at [839, 574] on button "Continue to application" at bounding box center [801, 557] width 169 height 41
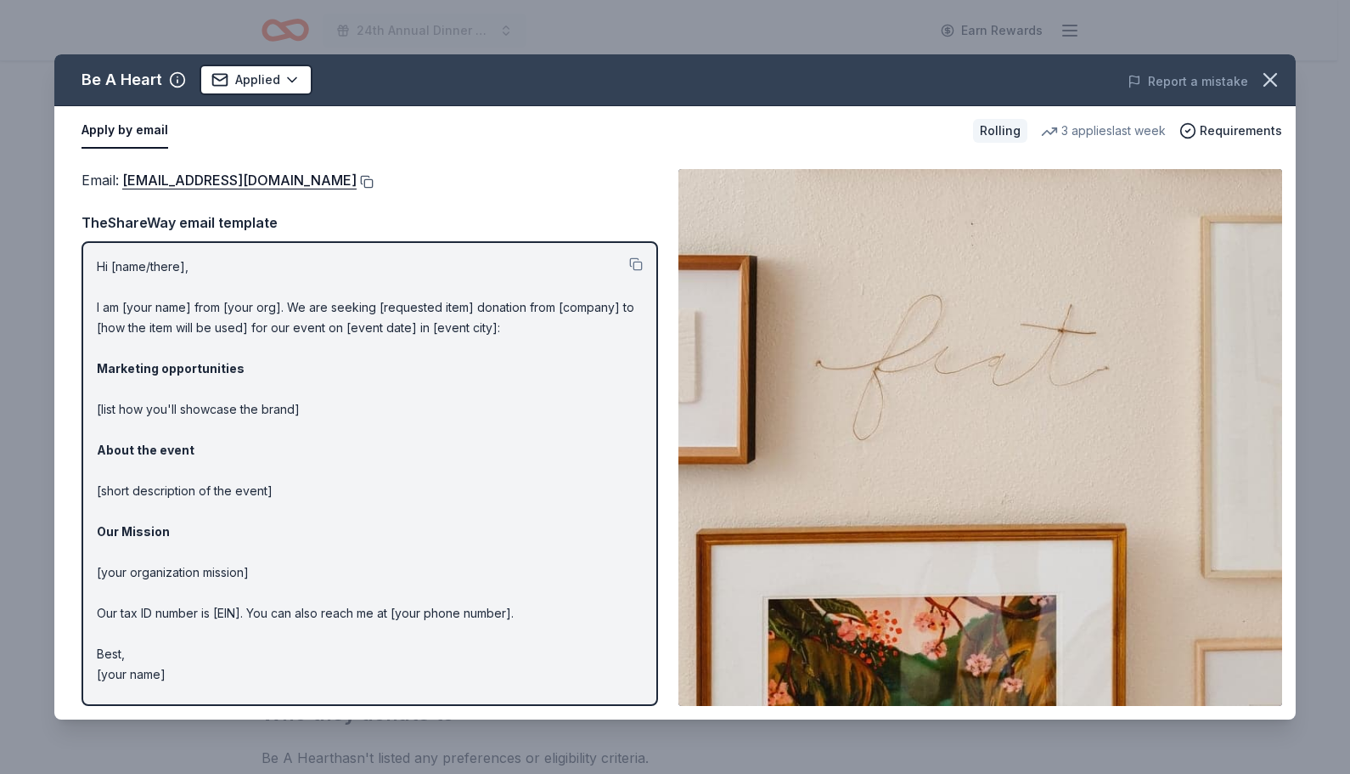
click at [357, 184] on button at bounding box center [365, 182] width 17 height 14
click at [1271, 82] on icon "button" at bounding box center [1271, 80] width 24 height 24
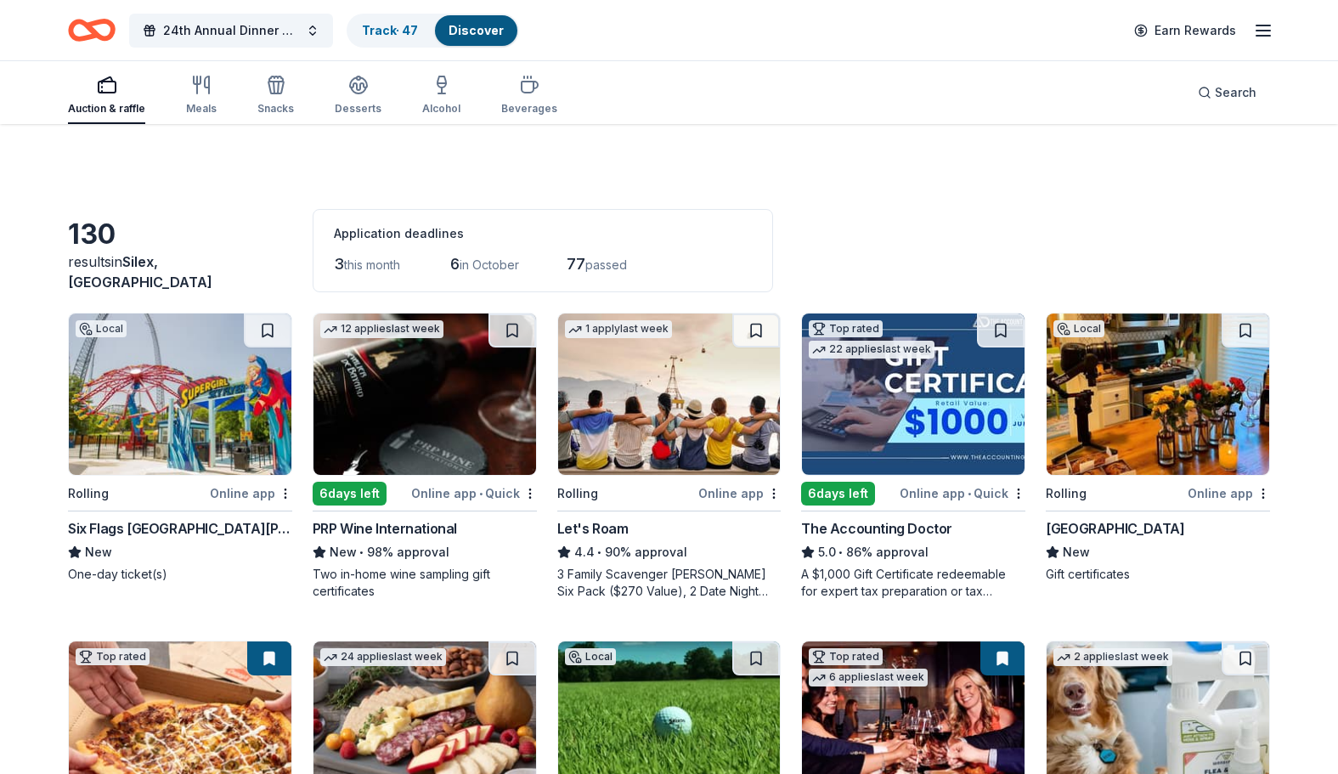
scroll to position [3260, 0]
